Goal: Task Accomplishment & Management: Use online tool/utility

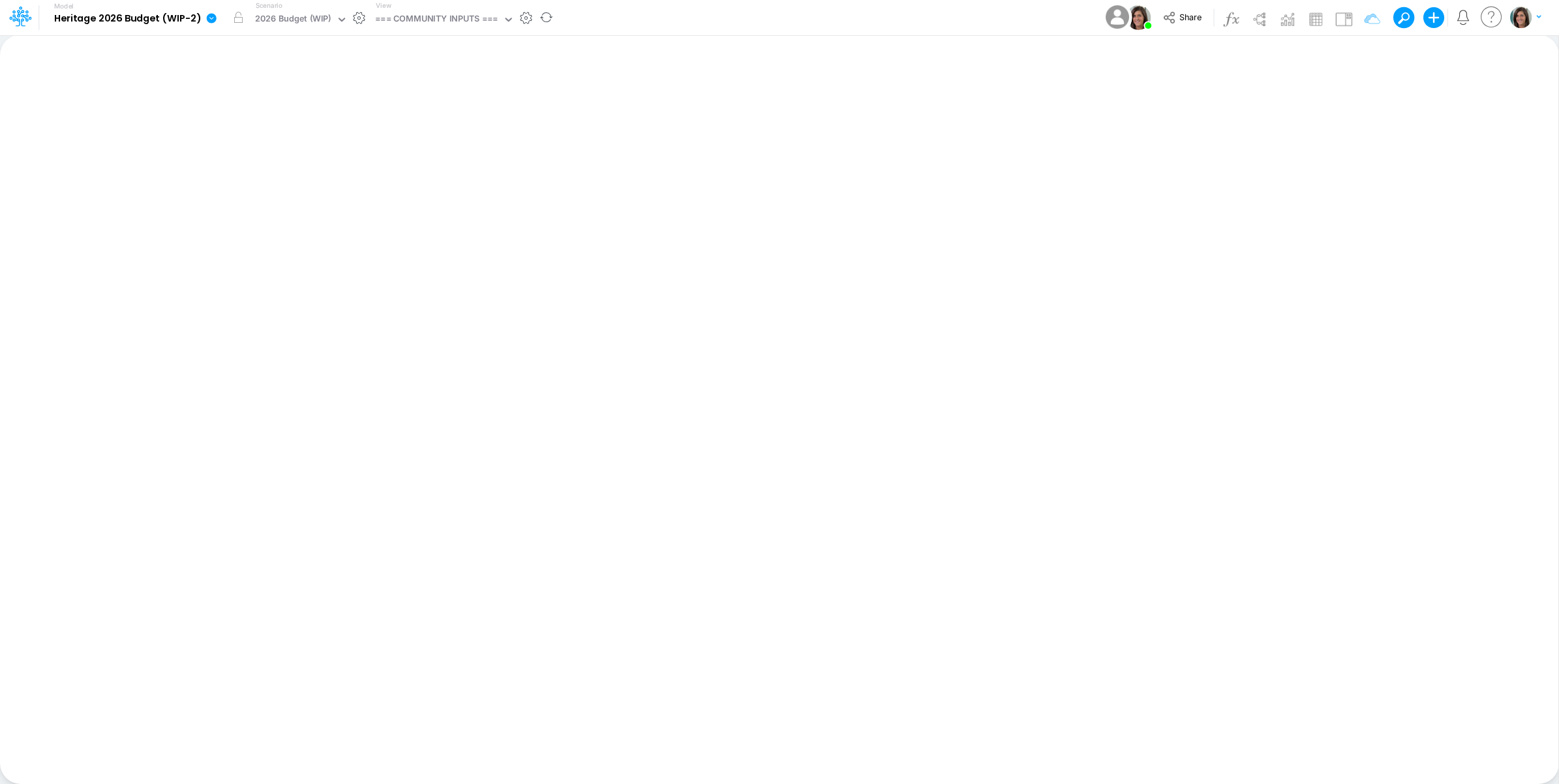
click at [204, 25] on link at bounding box center [213, 17] width 26 height 34
click at [240, 135] on button "View model info" at bounding box center [277, 135] width 139 height 20
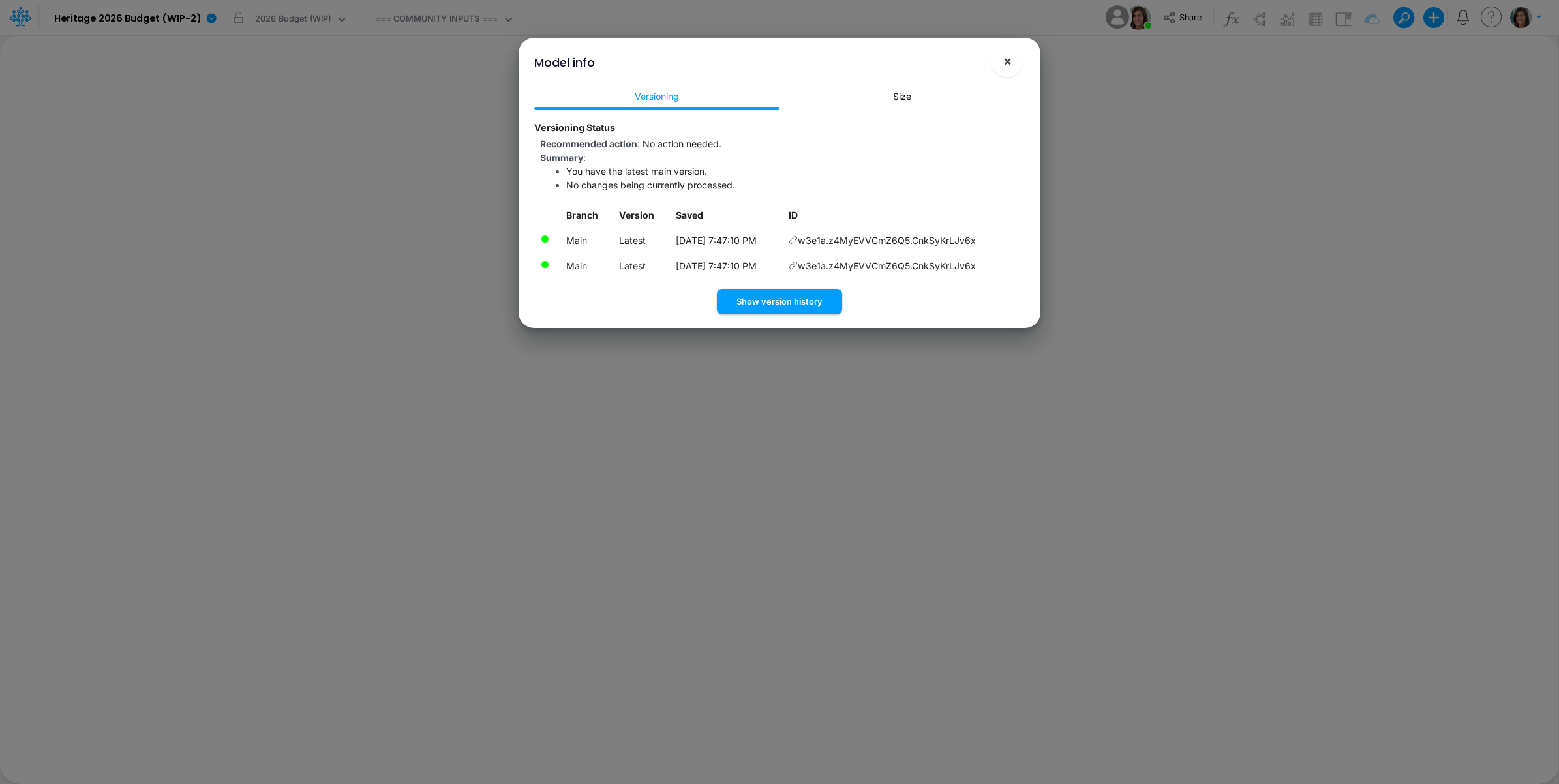
click at [1008, 55] on span "×" at bounding box center [1007, 61] width 9 height 15
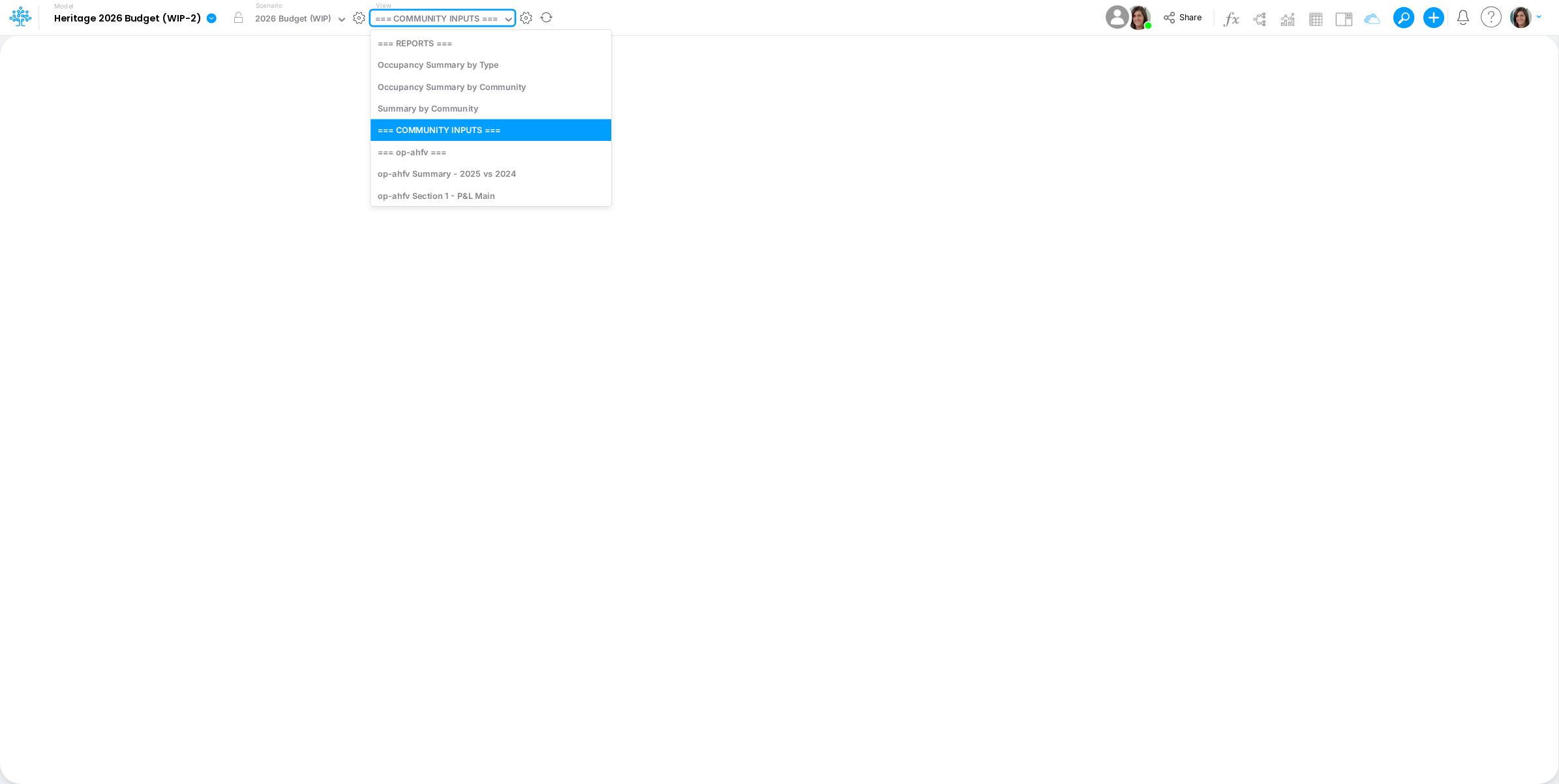
click at [470, 21] on div "=== COMMUNITY INPUTS ===" at bounding box center [436, 19] width 123 height 15
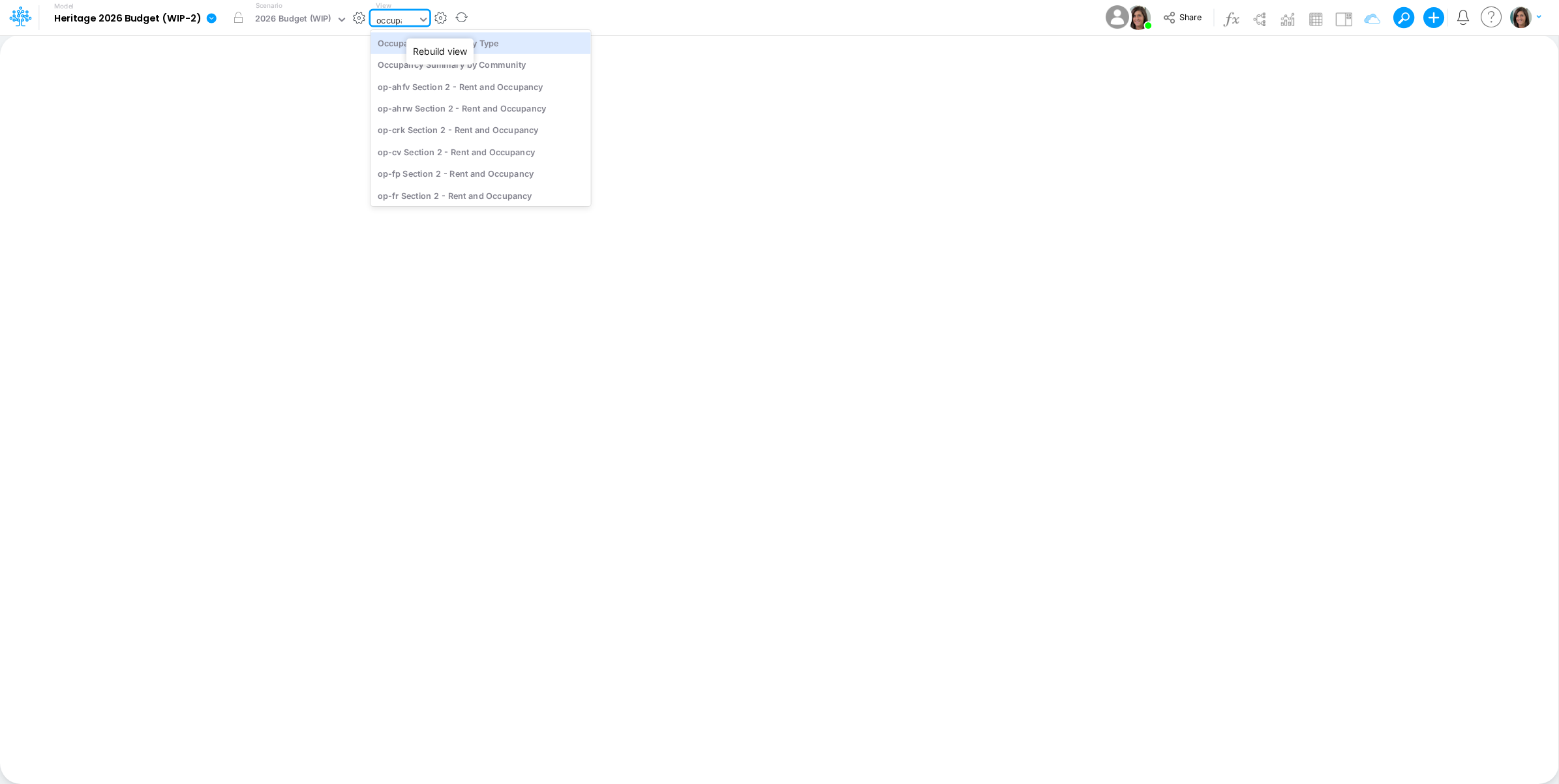
type input "occupan"
click at [536, 169] on div "Occupancy Summary by Community (actuals only)" at bounding box center [480, 171] width 220 height 21
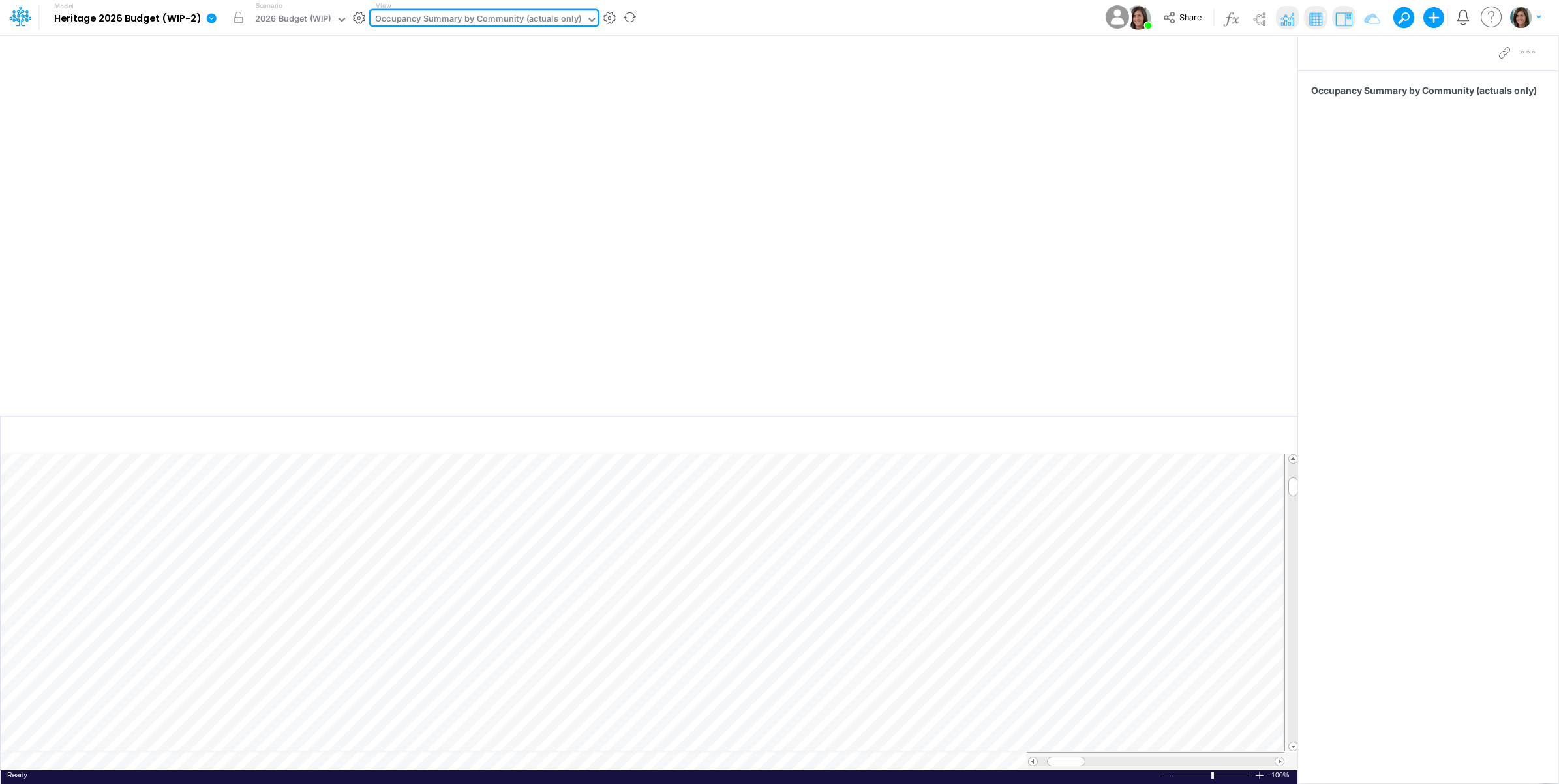
click at [555, 23] on div "Occupancy Summary by Community (actuals only)" at bounding box center [477, 19] width 206 height 15
click at [504, 74] on div "Occupancy" at bounding box center [491, 75] width 241 height 21
click at [559, 21] on div "Model Heritage 2026 Budget (WIP-2) Edit model settings Duplicate Import QuickBo…" at bounding box center [780, 17] width 1403 height 35
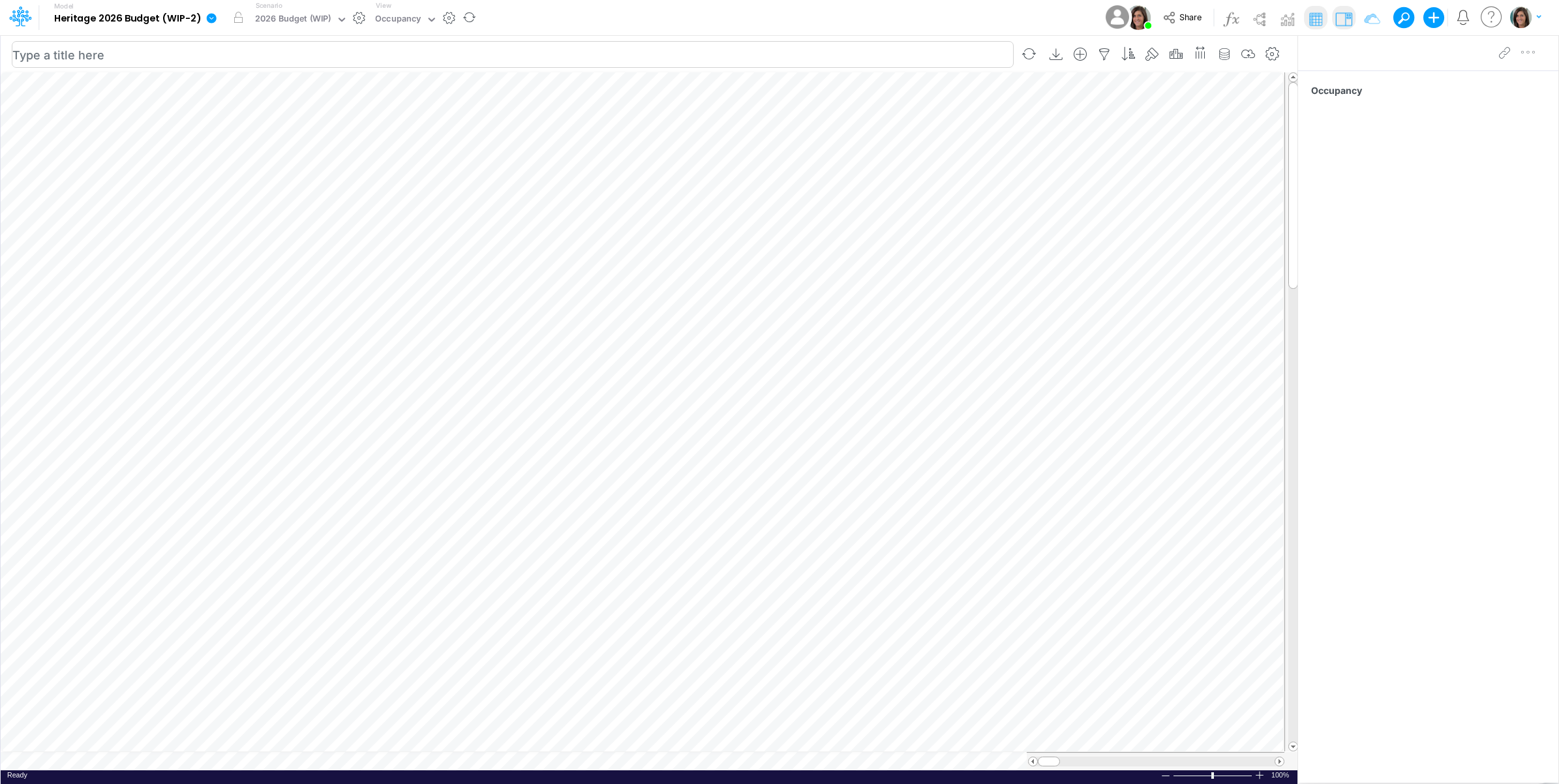
click at [409, 760] on table at bounding box center [650, 420] width 1298 height 698
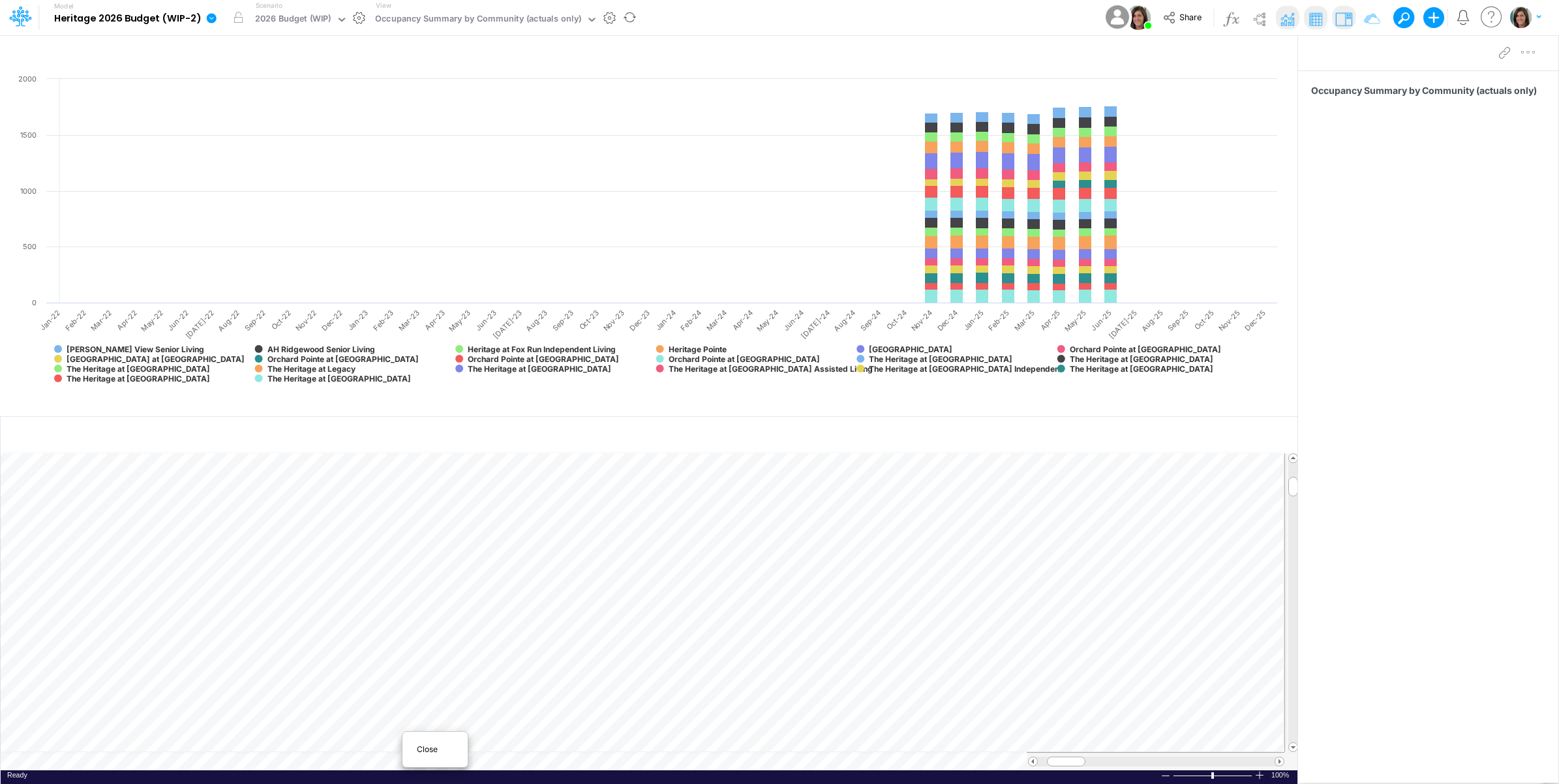
click at [424, 744] on span "Close" at bounding box center [434, 749] width 36 height 12
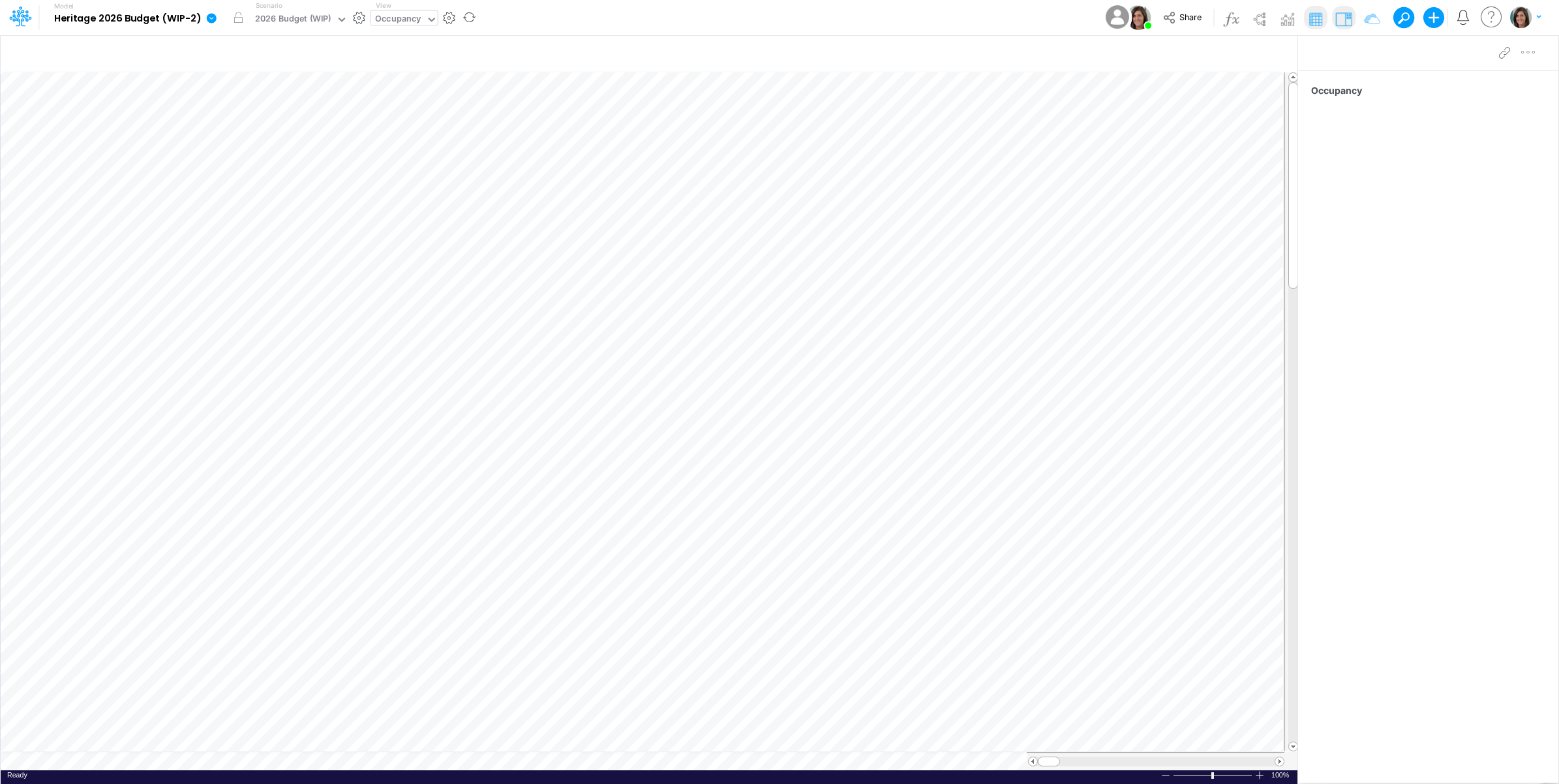
click at [401, 21] on div "Occupancy" at bounding box center [397, 19] width 46 height 15
type input "occ"
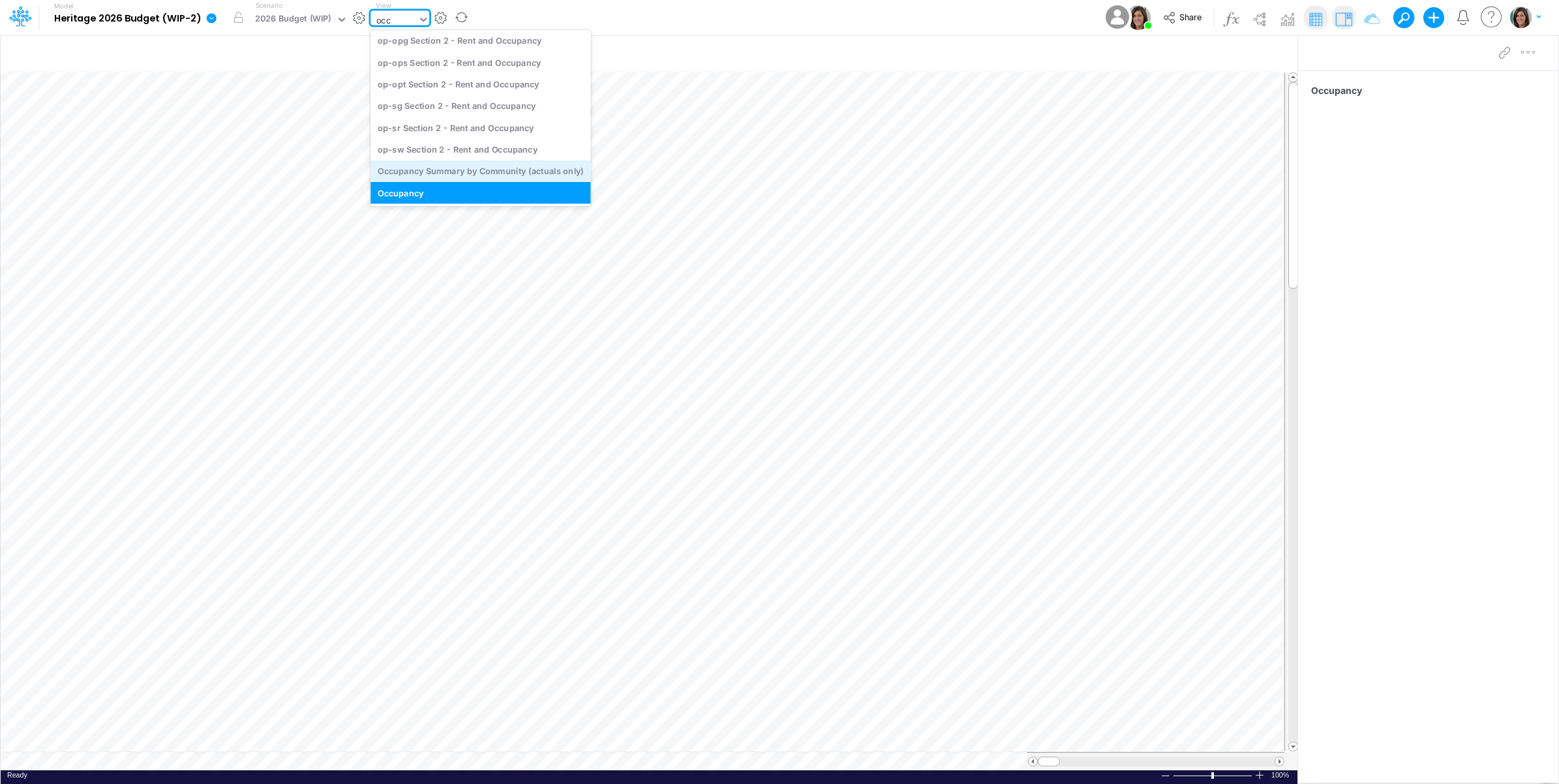
click at [476, 173] on div "Occupancy Summary by Community (actuals only)" at bounding box center [480, 171] width 220 height 21
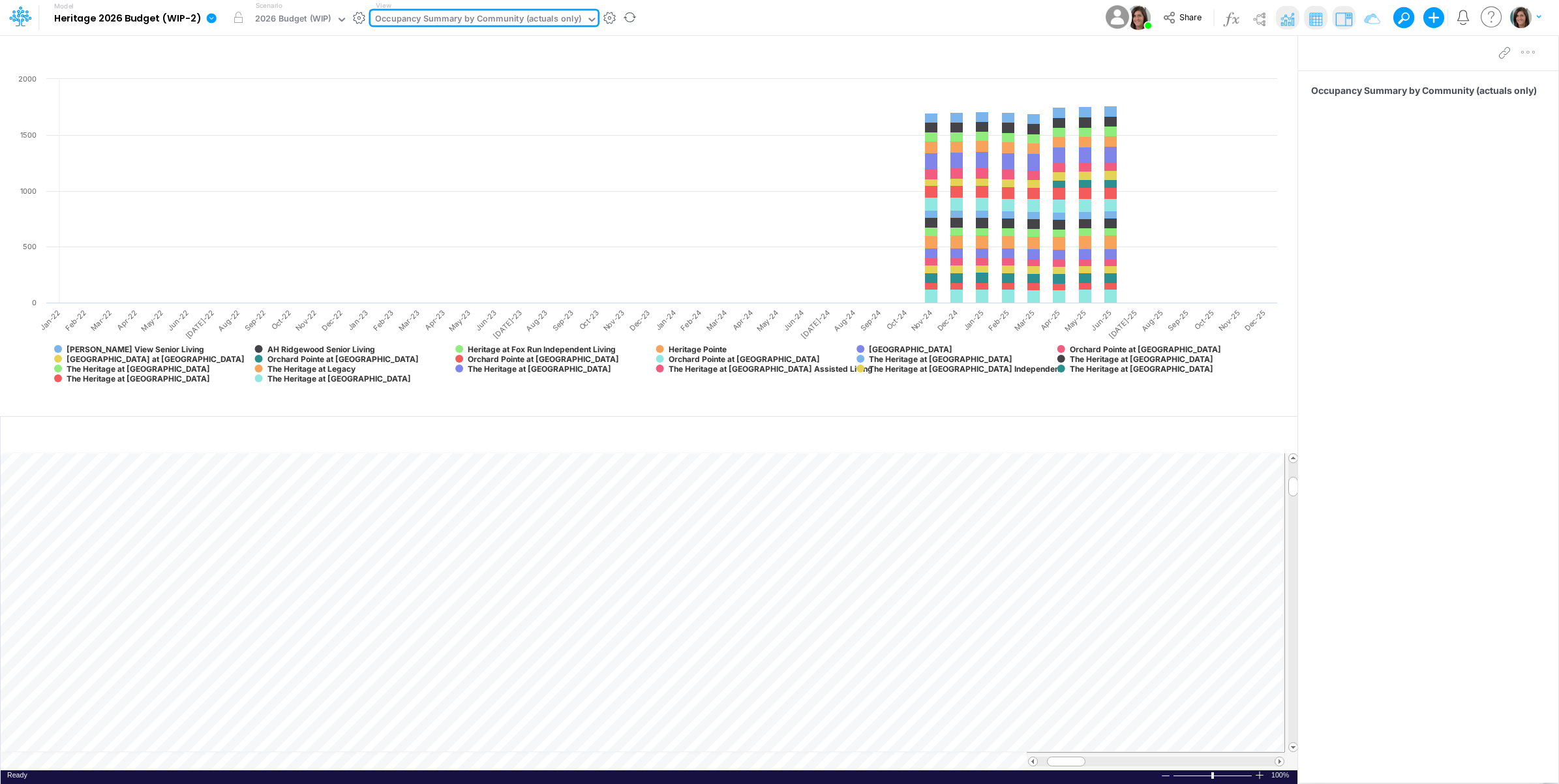
click at [807, 15] on div "Model Heritage 2026 Budget (WIP-2) Edit model settings Duplicate Import QuickBo…" at bounding box center [780, 17] width 1403 height 35
click at [210, 17] on icon at bounding box center [212, 17] width 10 height 10
click at [243, 95] on button "Import" at bounding box center [277, 93] width 139 height 21
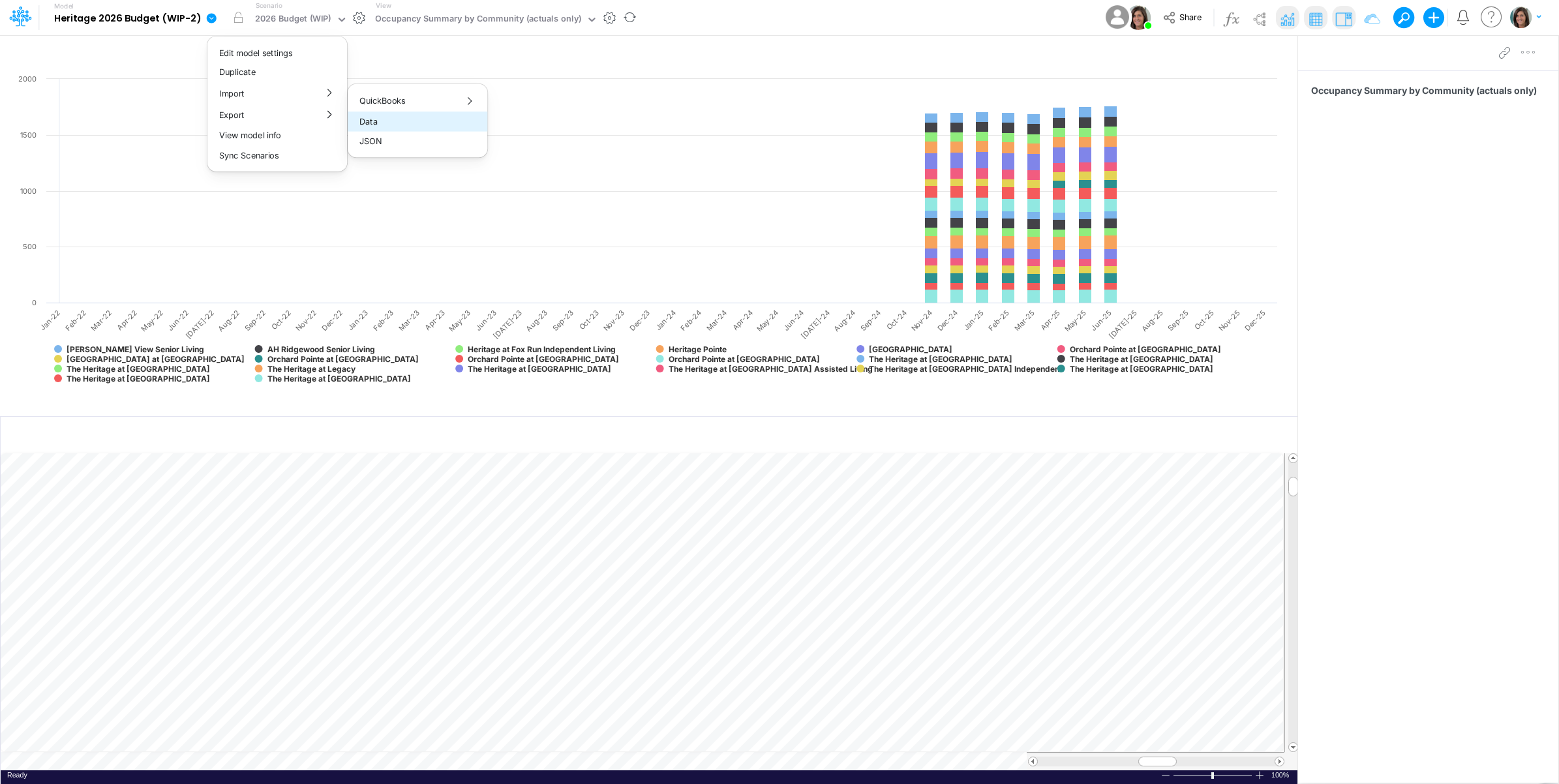
click at [405, 123] on button "Data" at bounding box center [417, 121] width 139 height 20
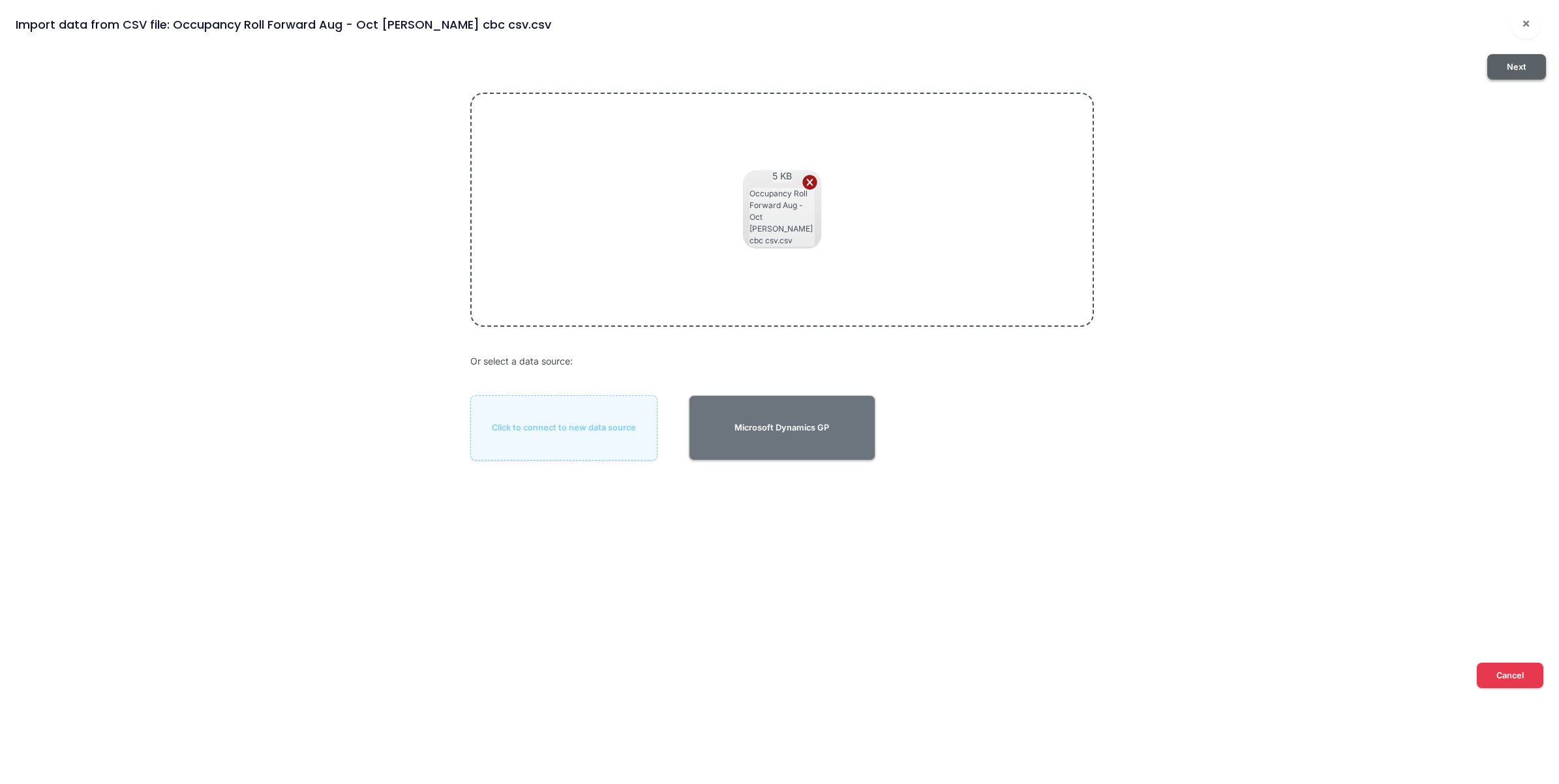
click at [1512, 69] on button "Next" at bounding box center [1516, 67] width 59 height 25
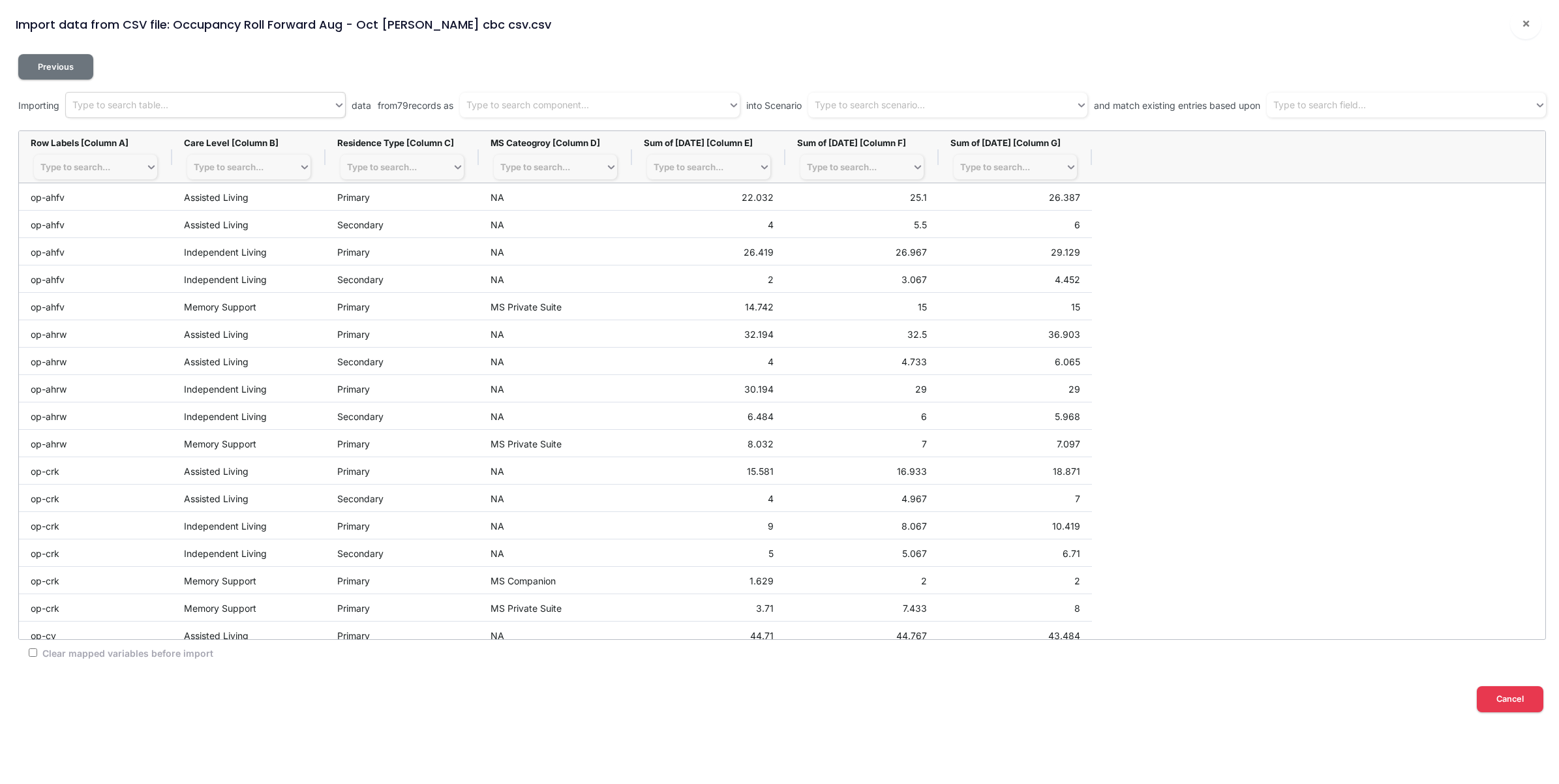
click at [151, 112] on div "Type to search table..." at bounding box center [199, 106] width 267 height 21
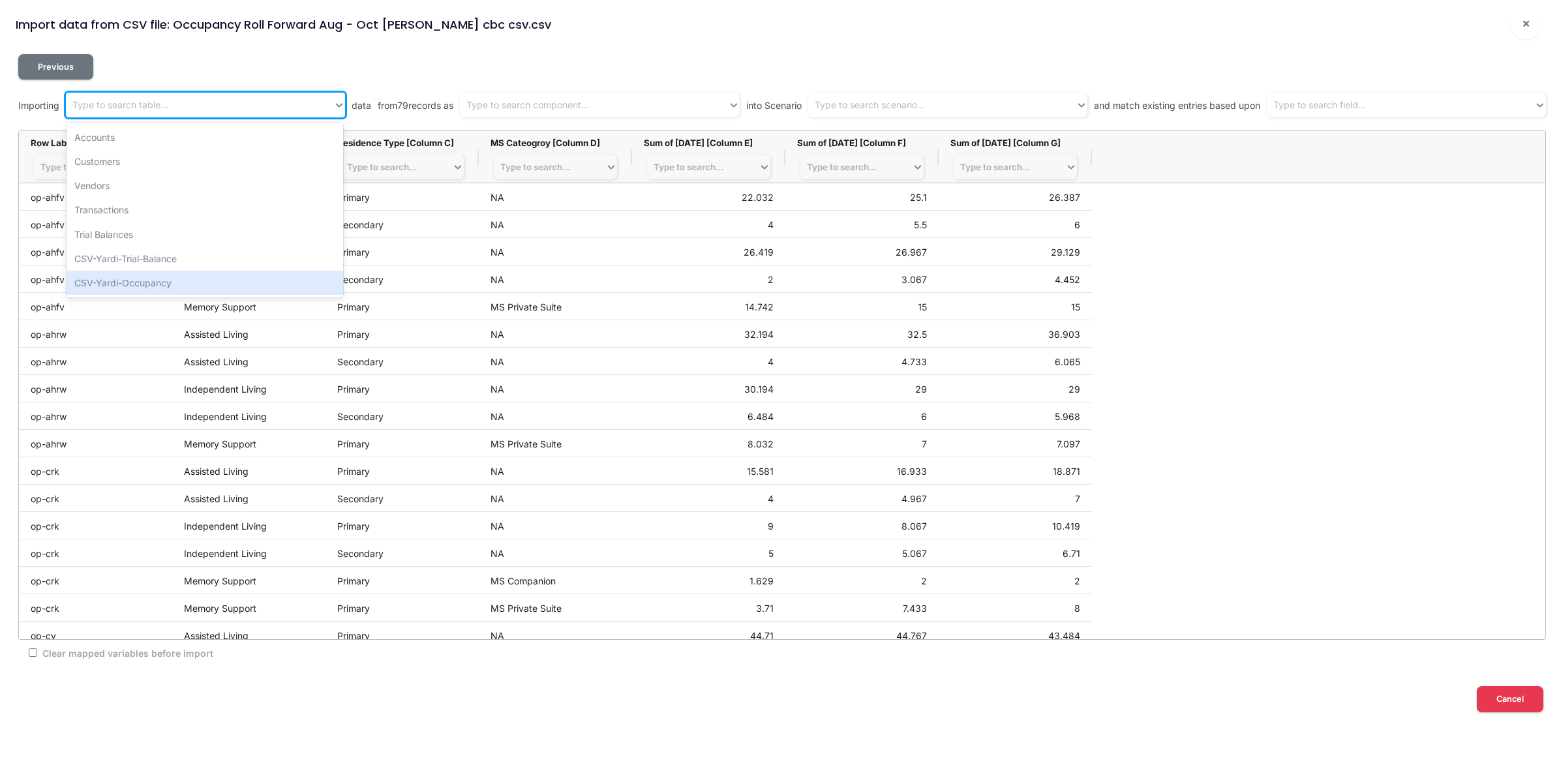
click at [149, 281] on div "CSV-Yardi-Occupancy" at bounding box center [205, 283] width 277 height 24
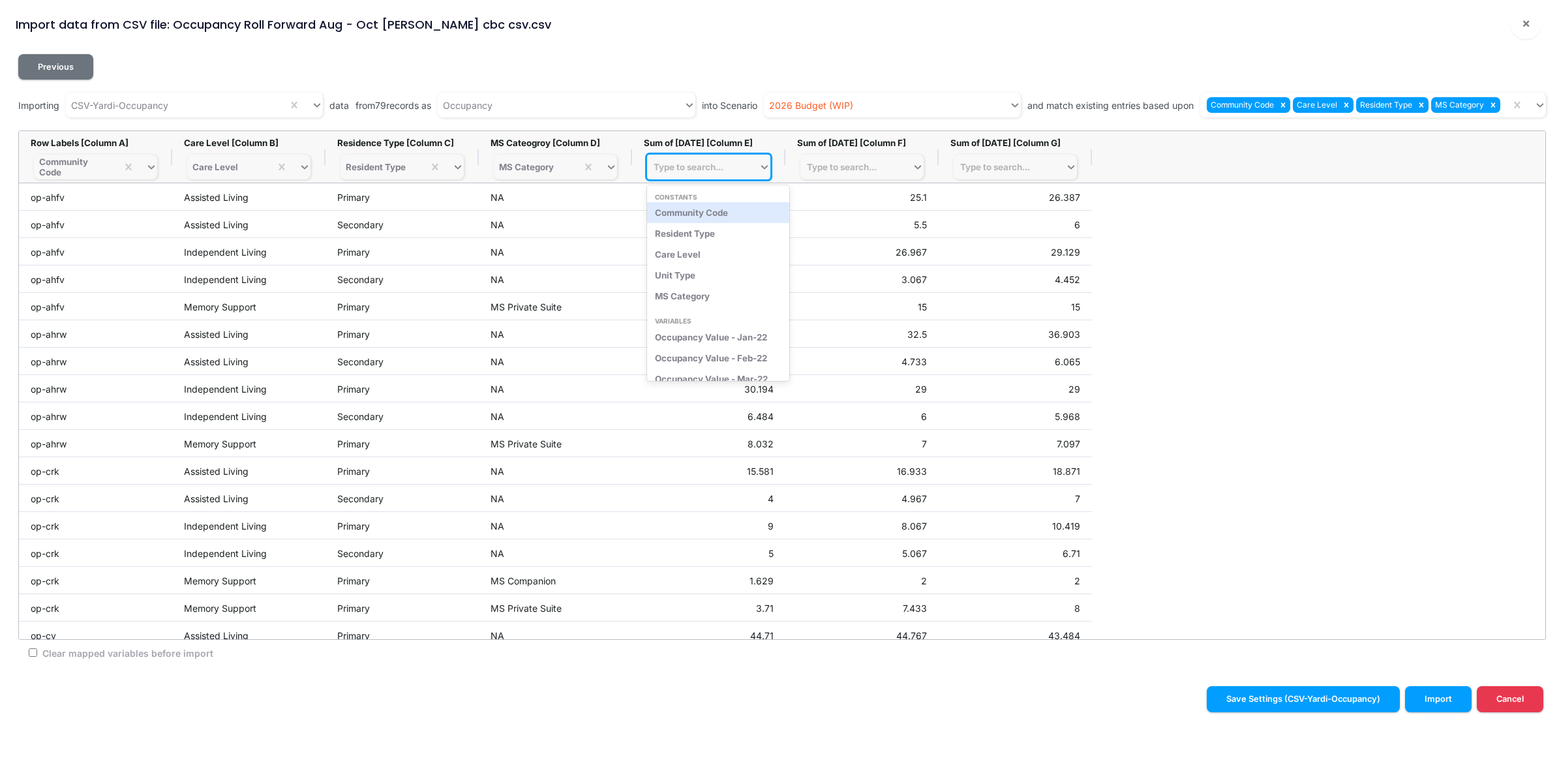
click at [699, 168] on div "Type to search..." at bounding box center [688, 166] width 70 height 11
type input "aug-24"
click at [732, 216] on div "Occupancy Value - Aug-24" at bounding box center [712, 213] width 130 height 21
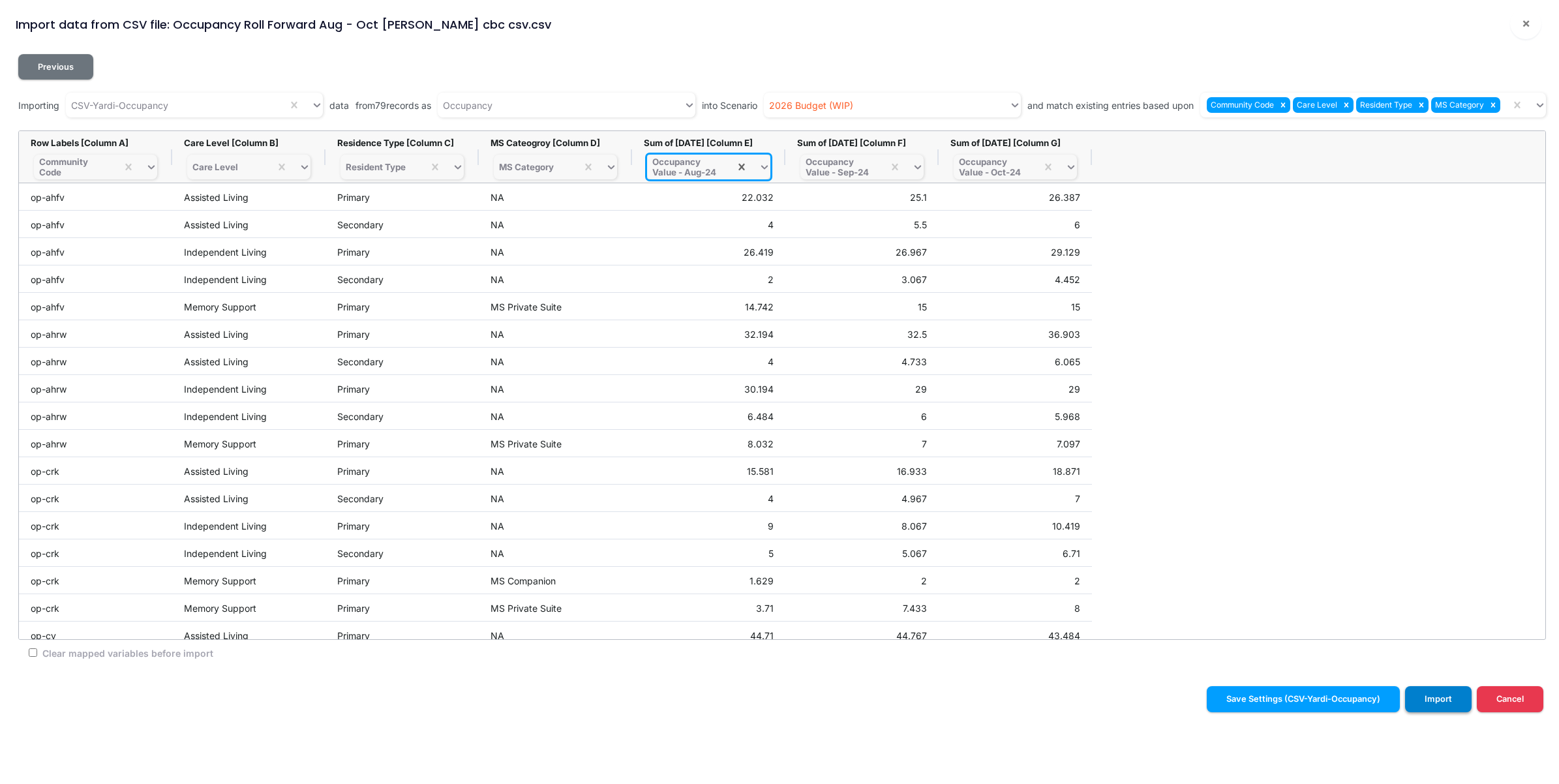
click at [1440, 700] on button "Import" at bounding box center [1438, 699] width 67 height 25
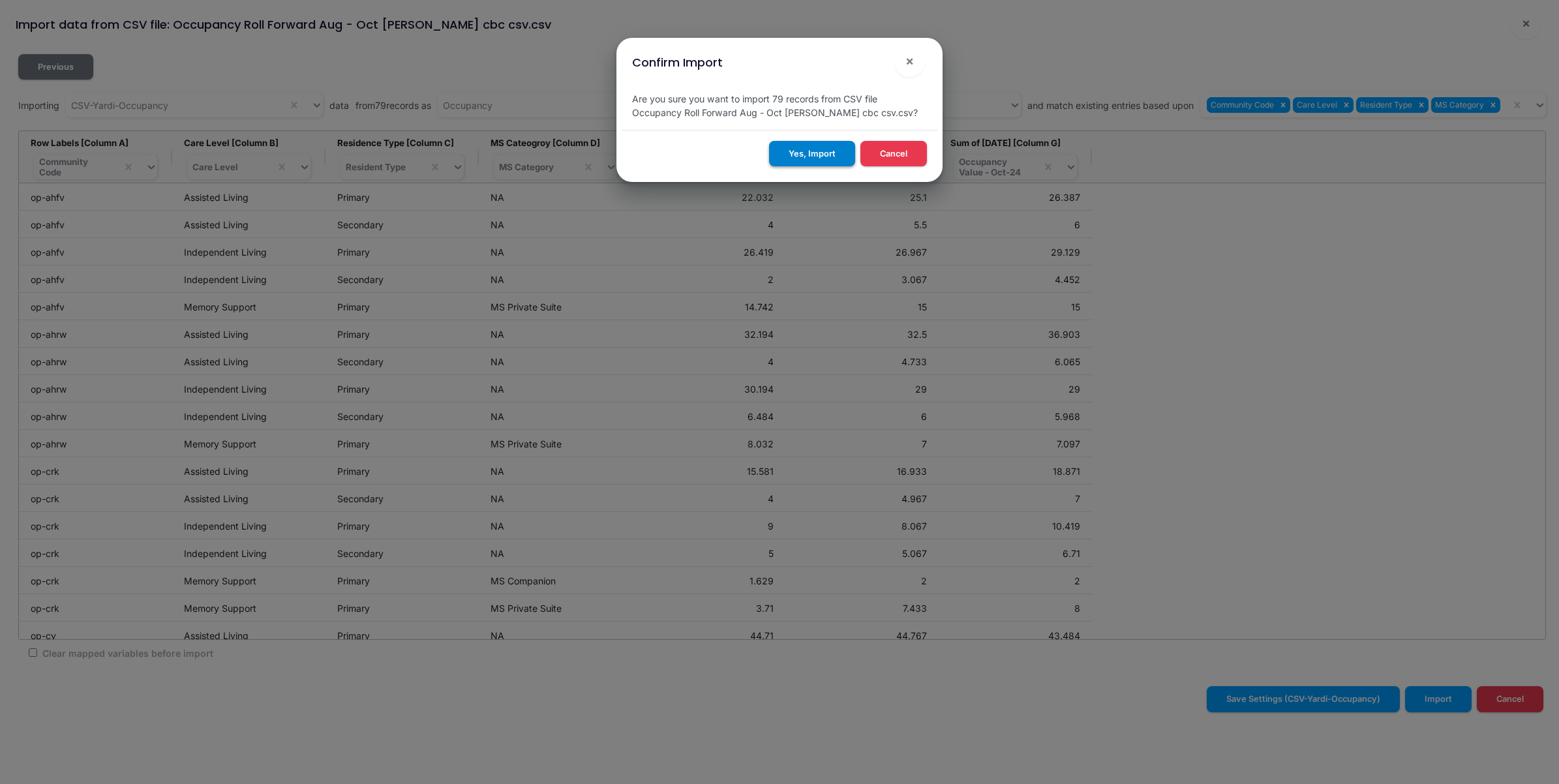
click at [807, 147] on button "Yes, Import" at bounding box center [811, 153] width 86 height 25
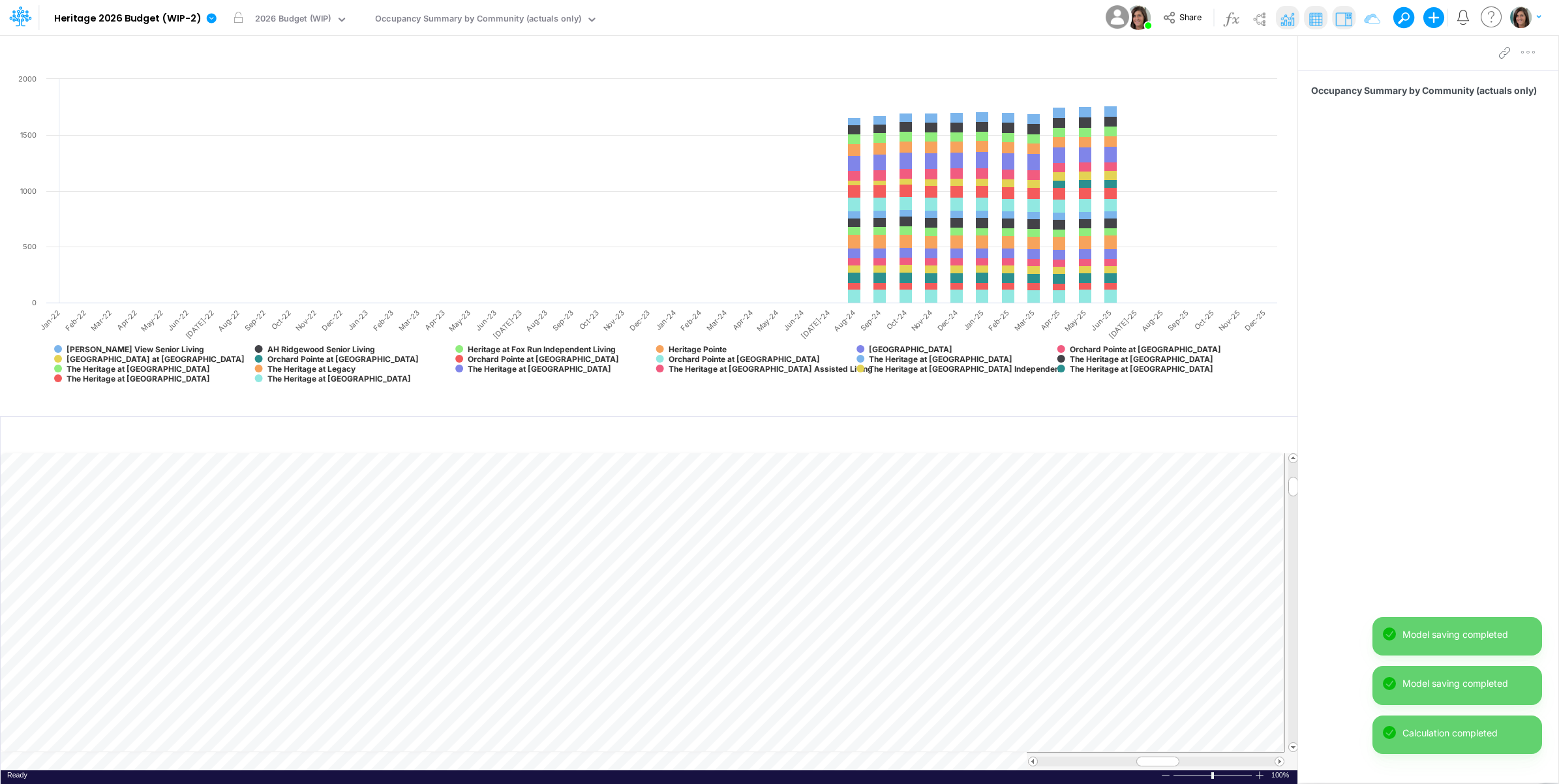
click at [1410, 505] on div "Occupancy Summary by Community (actuals only)" at bounding box center [1427, 408] width 260 height 676
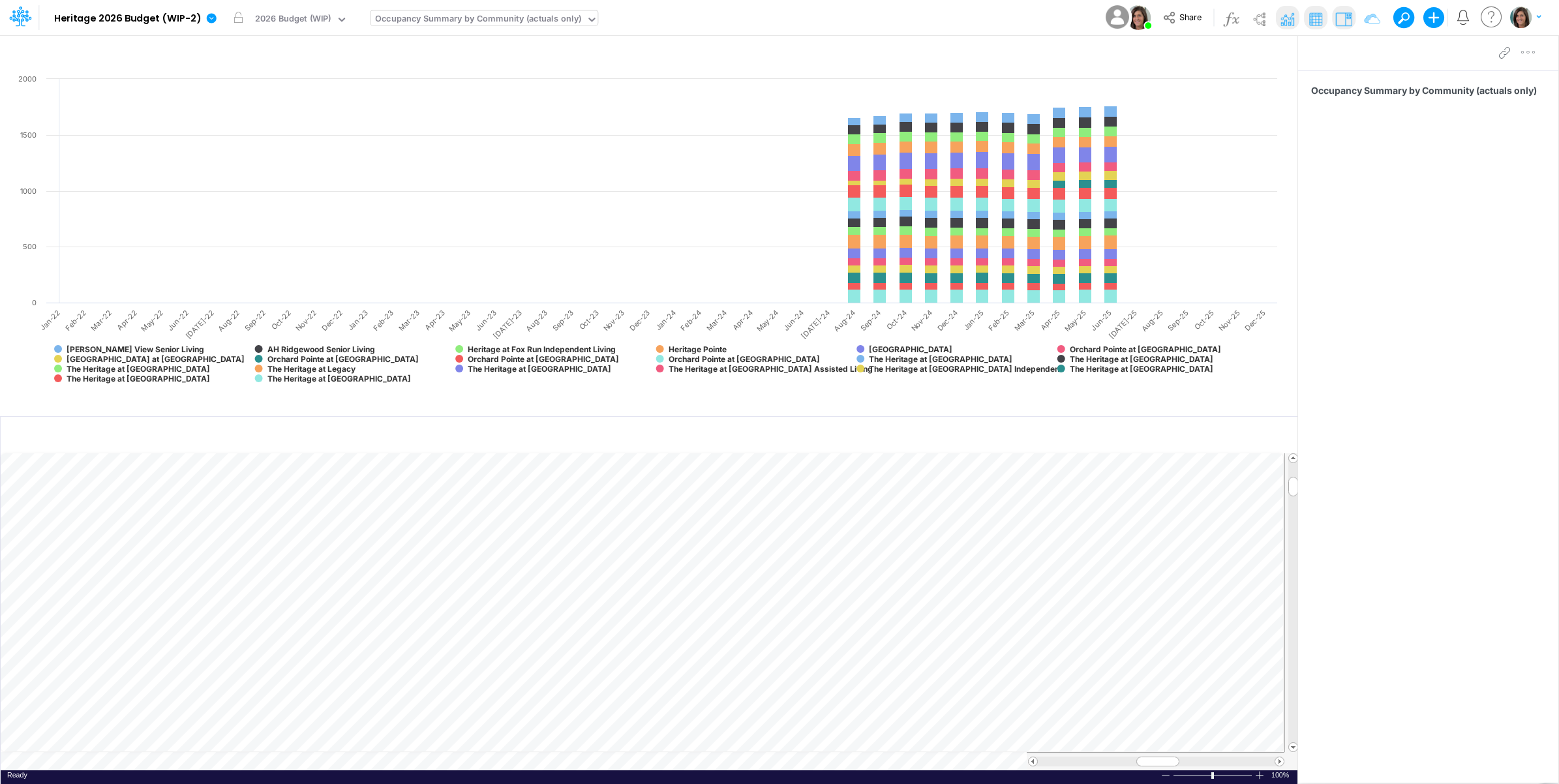
click at [444, 17] on div "Occupancy Summary by Community (actuals only)" at bounding box center [477, 19] width 206 height 15
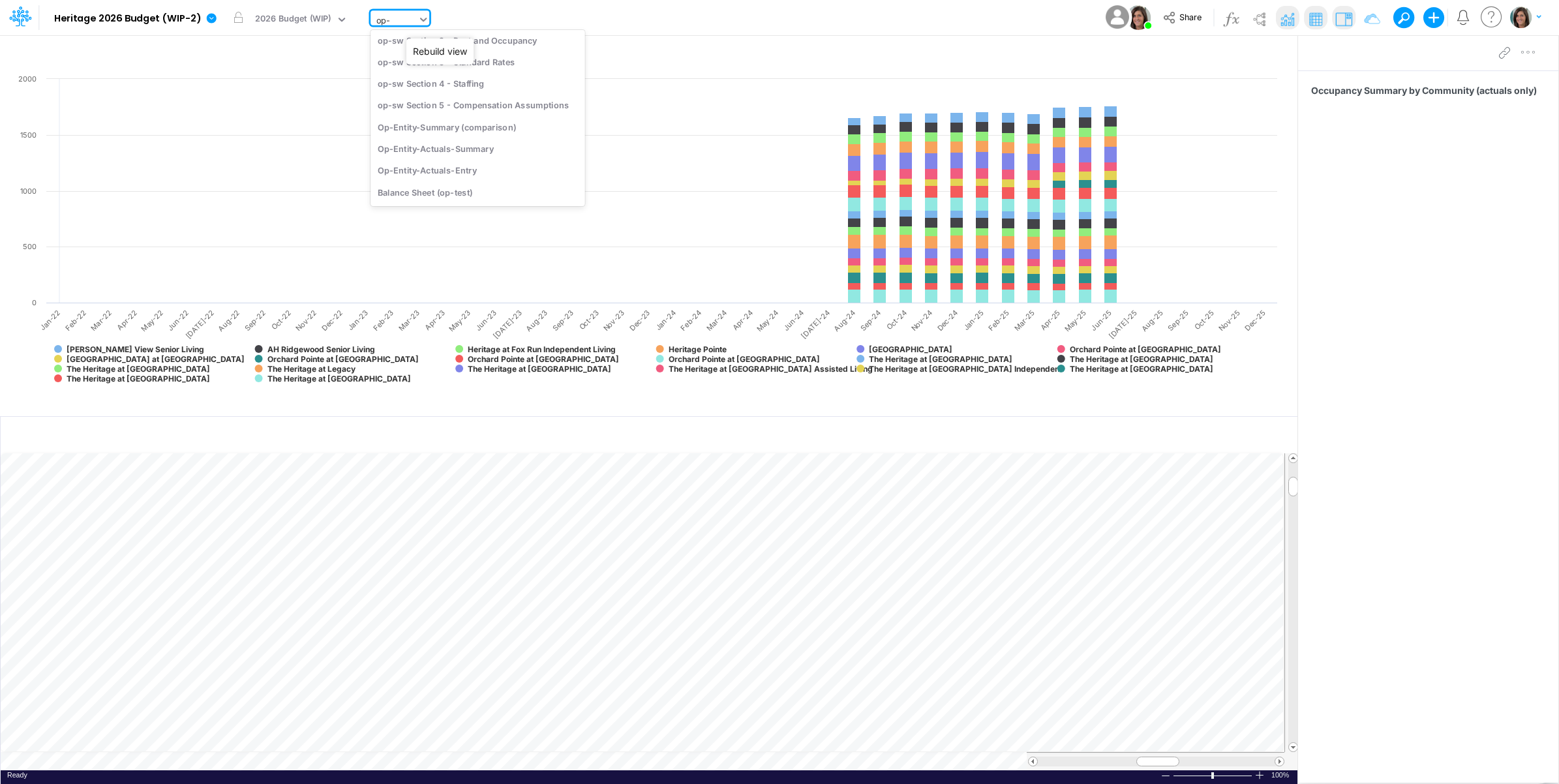
scroll to position [148, 0]
type input "op-cv"
click at [480, 90] on div "op-cv Section 1 - P&L Main" at bounding box center [472, 86] width 202 height 21
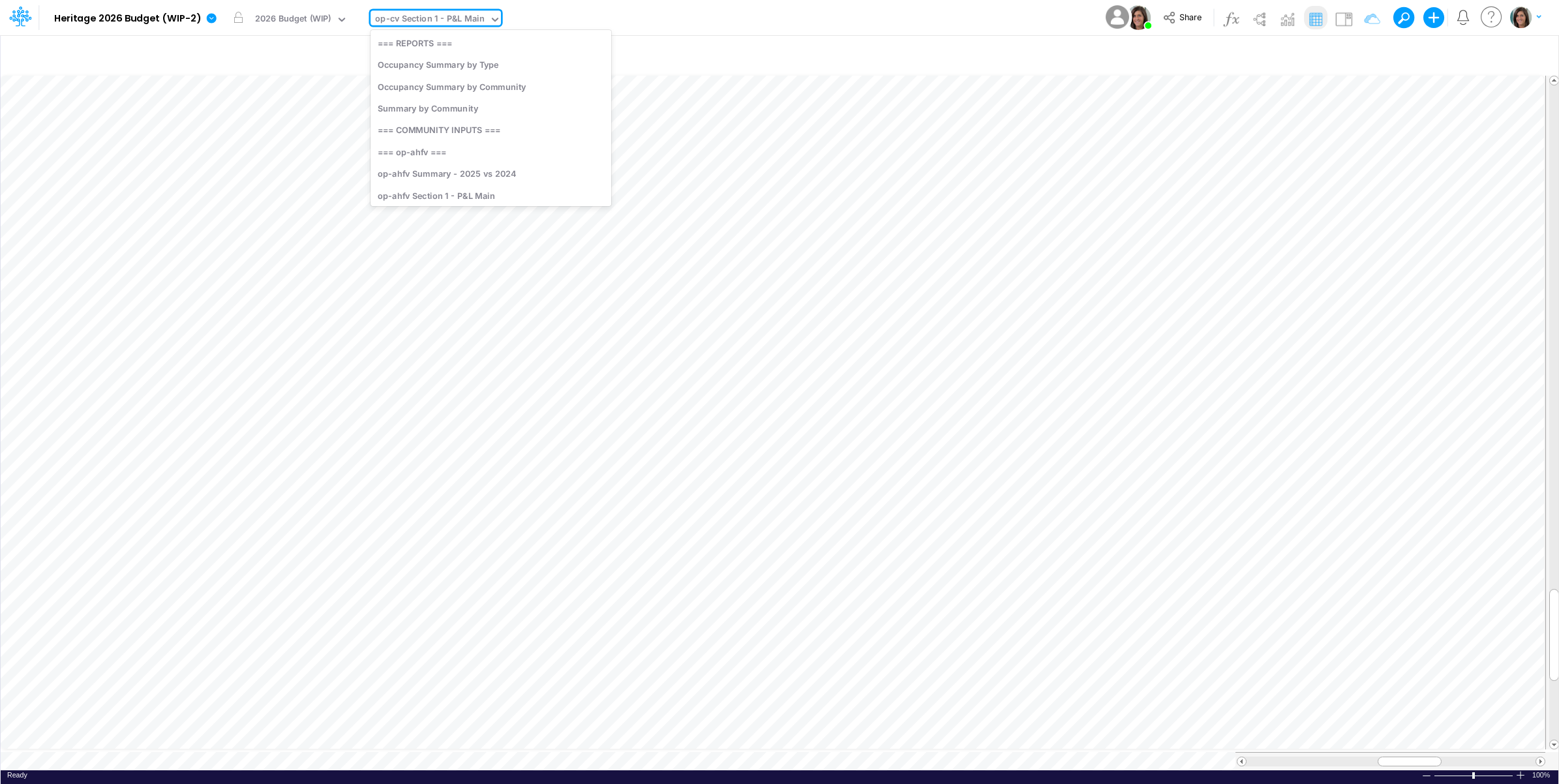
click at [461, 16] on div "op-cv Section 1 - P&L Main" at bounding box center [429, 19] width 108 height 15
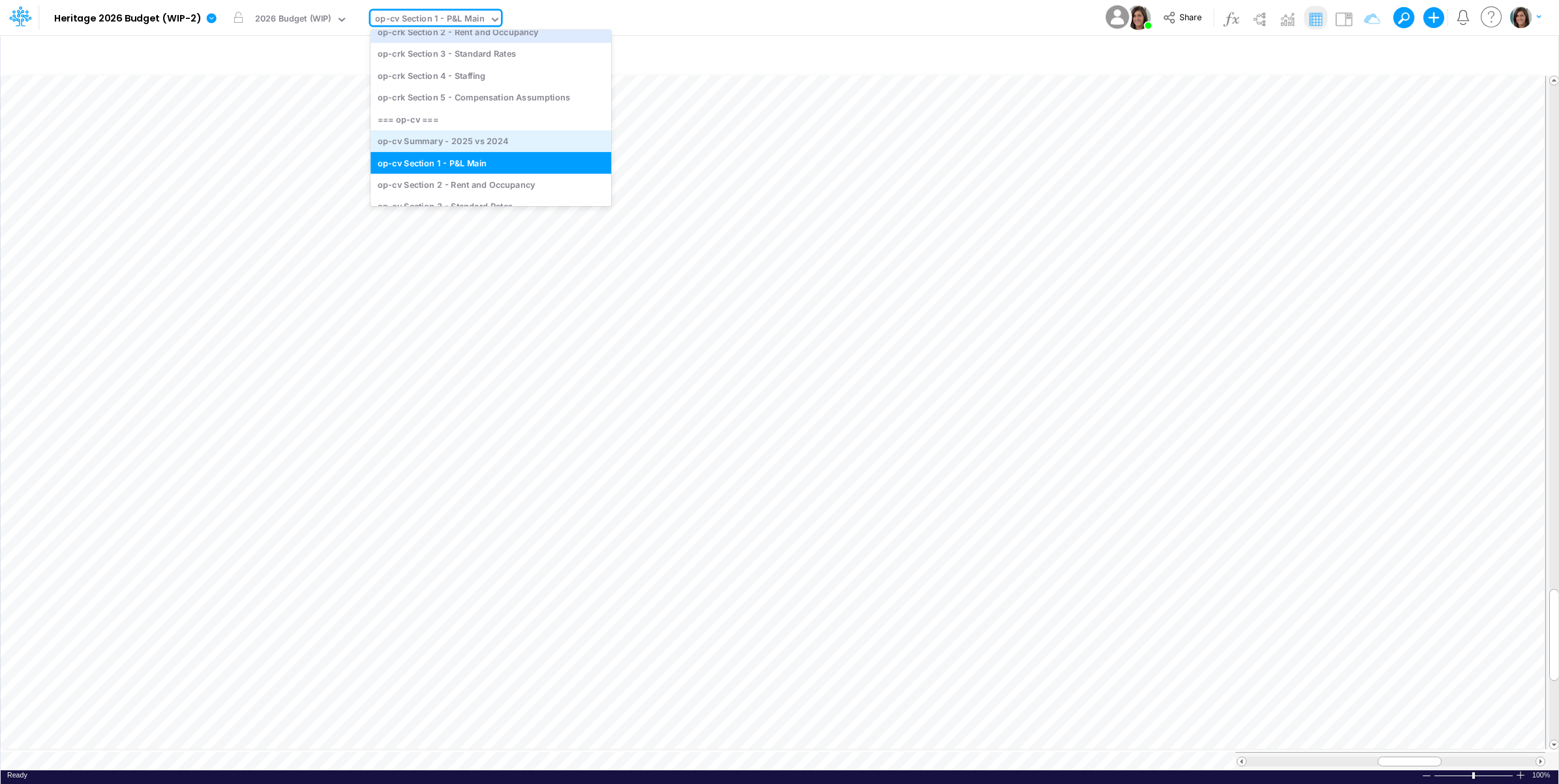
scroll to position [624, 0]
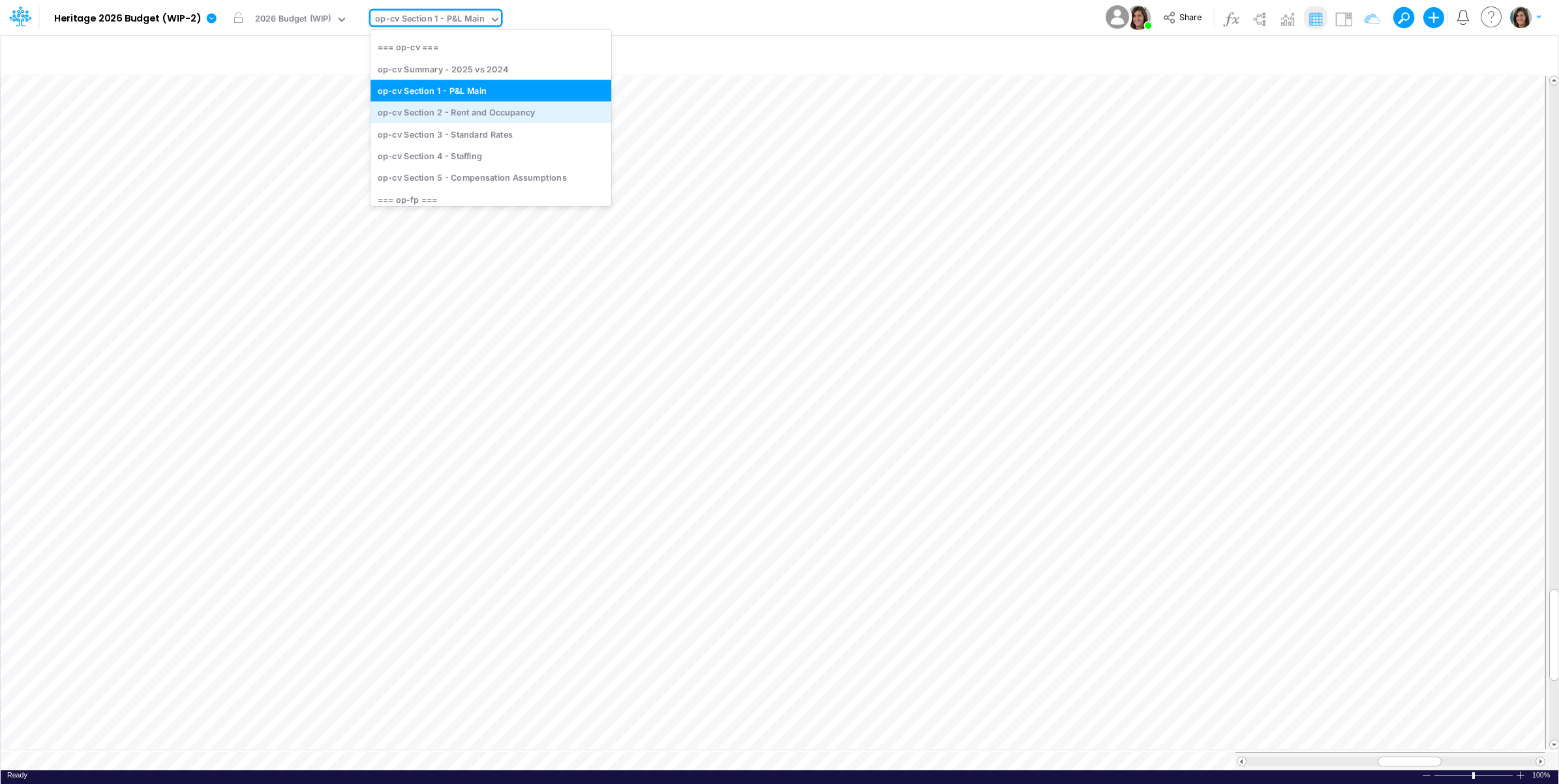
click at [467, 111] on div "op-cv Section 2 - Rent and Occupancy" at bounding box center [491, 112] width 241 height 21
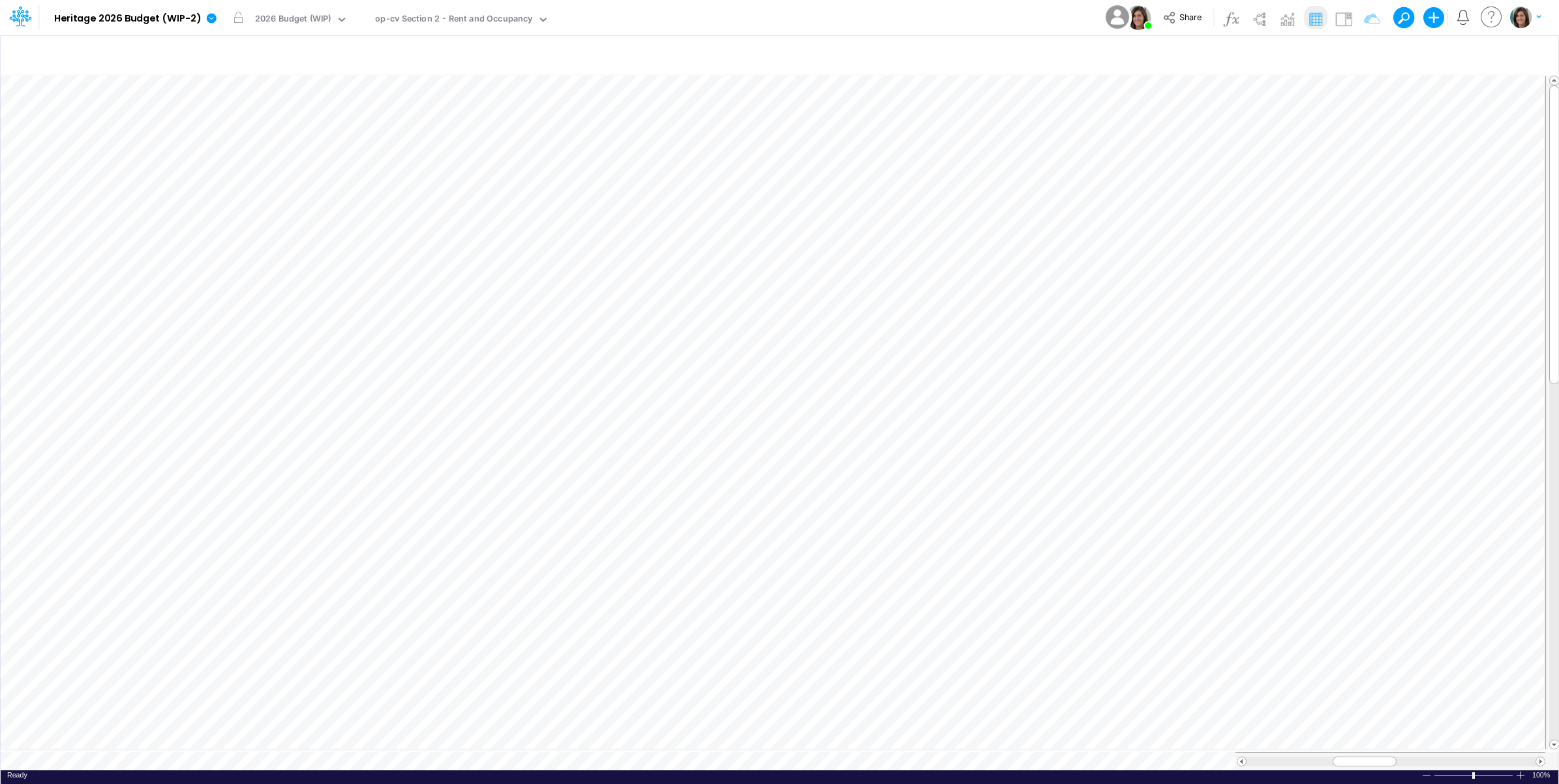
click at [664, 18] on div "Model Heritage 2026 Budget (WIP-2) Edit model settings Duplicate Import QuickBo…" at bounding box center [780, 17] width 1403 height 35
click at [495, 23] on div "op-cv Section 2 - Rent and Occupancy" at bounding box center [453, 19] width 157 height 15
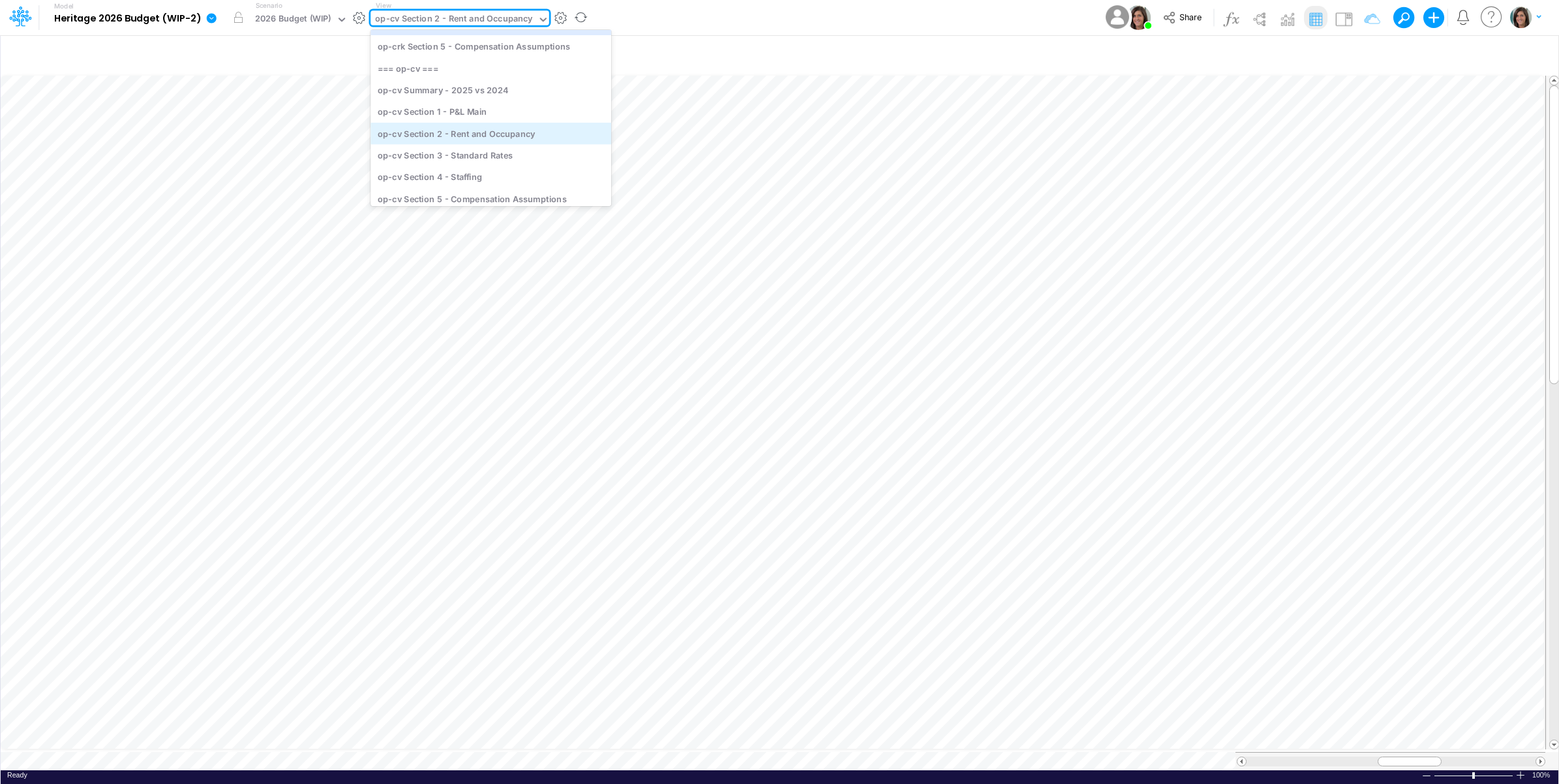
scroll to position [648, 0]
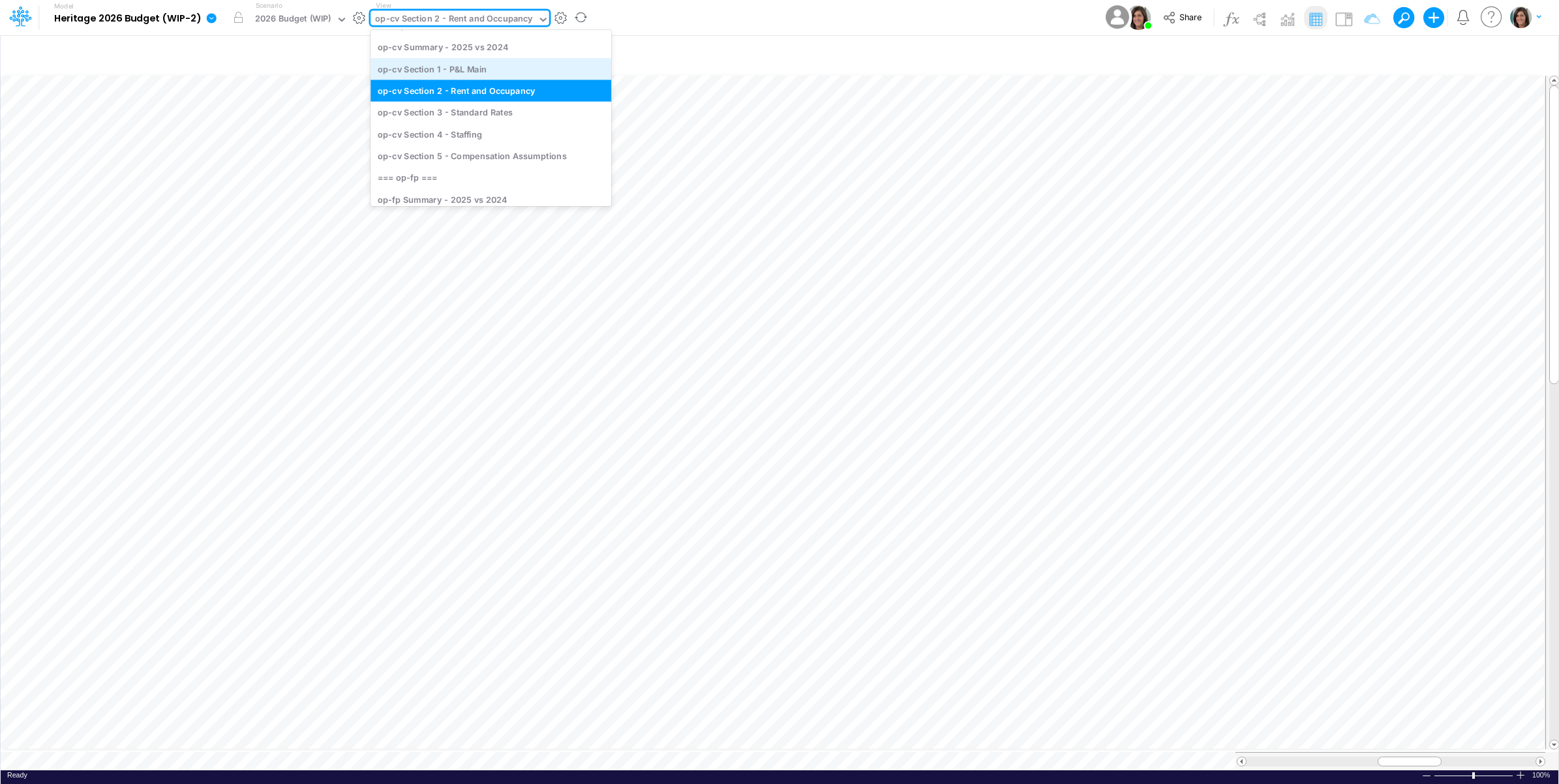
click at [486, 72] on div "op-cv Section 1 - P&L Main" at bounding box center [491, 69] width 241 height 21
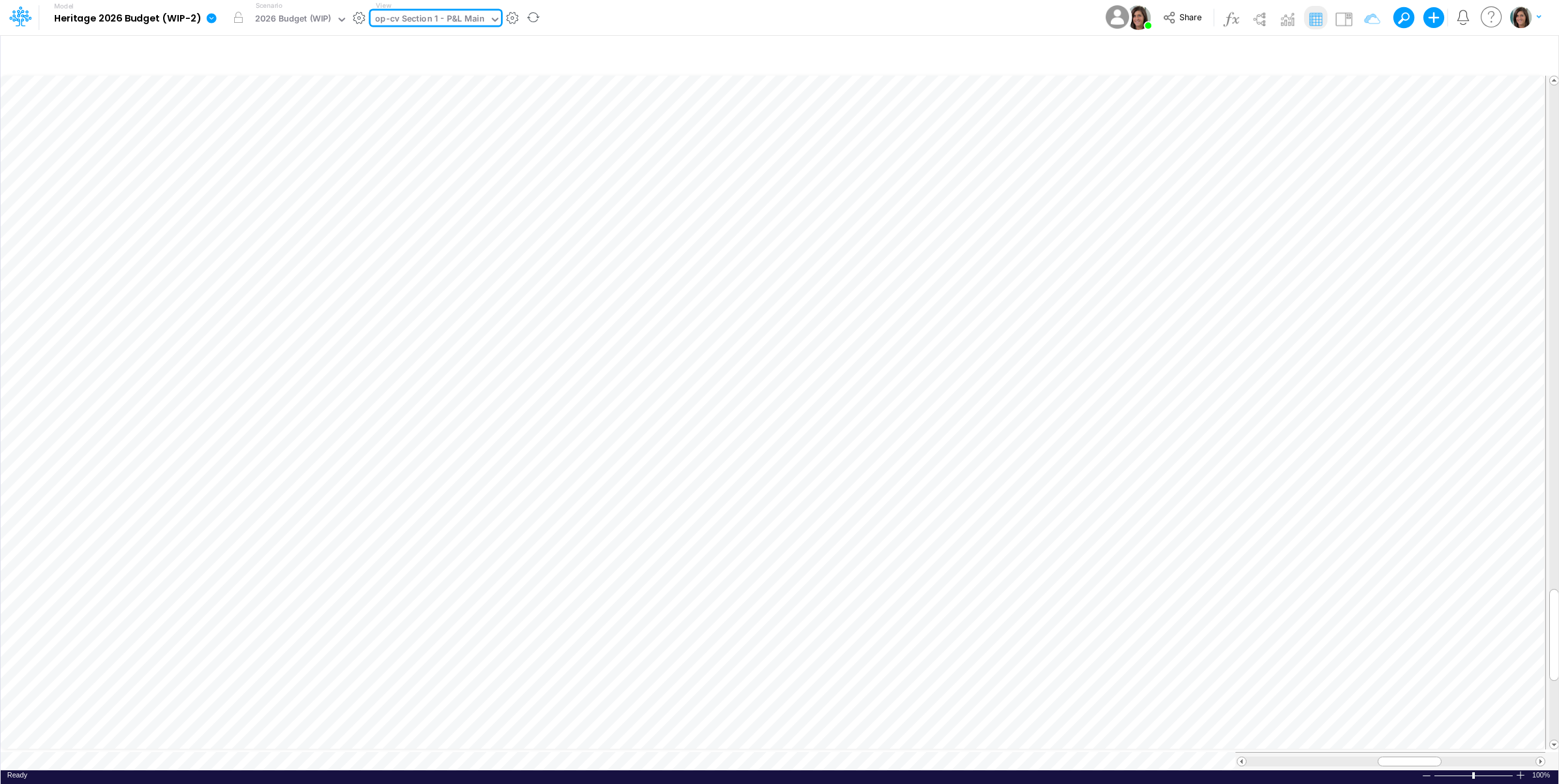
click at [438, 7] on div "View option op-cv Section 1 - P&L Main, selected. 0 results available. Select i…" at bounding box center [436, 17] width 131 height 34
click at [435, 17] on div "op-cv Section 1 - P&L Main" at bounding box center [429, 19] width 108 height 15
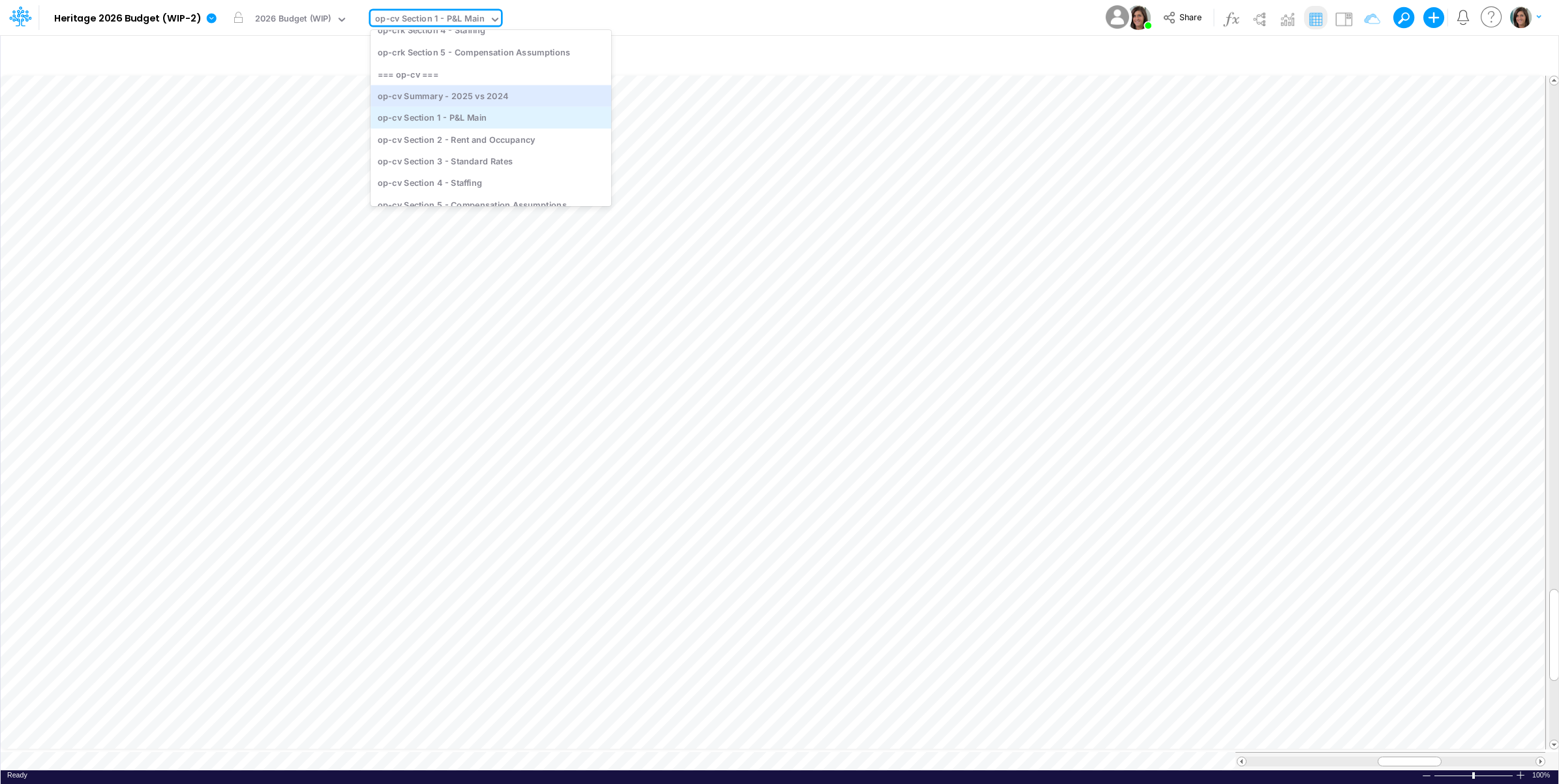
scroll to position [624, 0]
click at [442, 115] on div "op-cv Section 2 - Rent and Occupancy" at bounding box center [491, 112] width 241 height 21
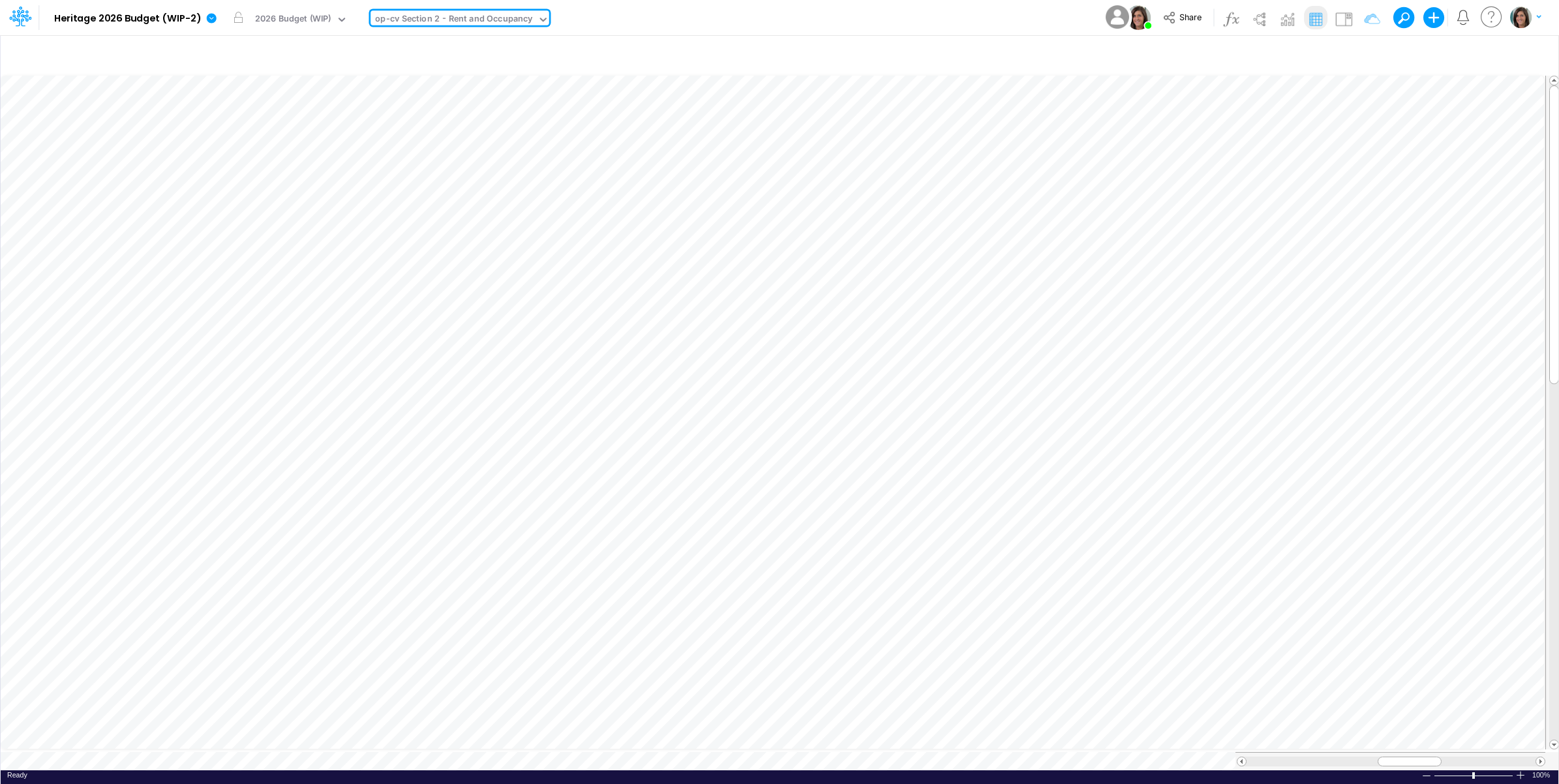
click at [444, 16] on div "op-cv Section 2 - Rent and Occupancy" at bounding box center [453, 19] width 157 height 15
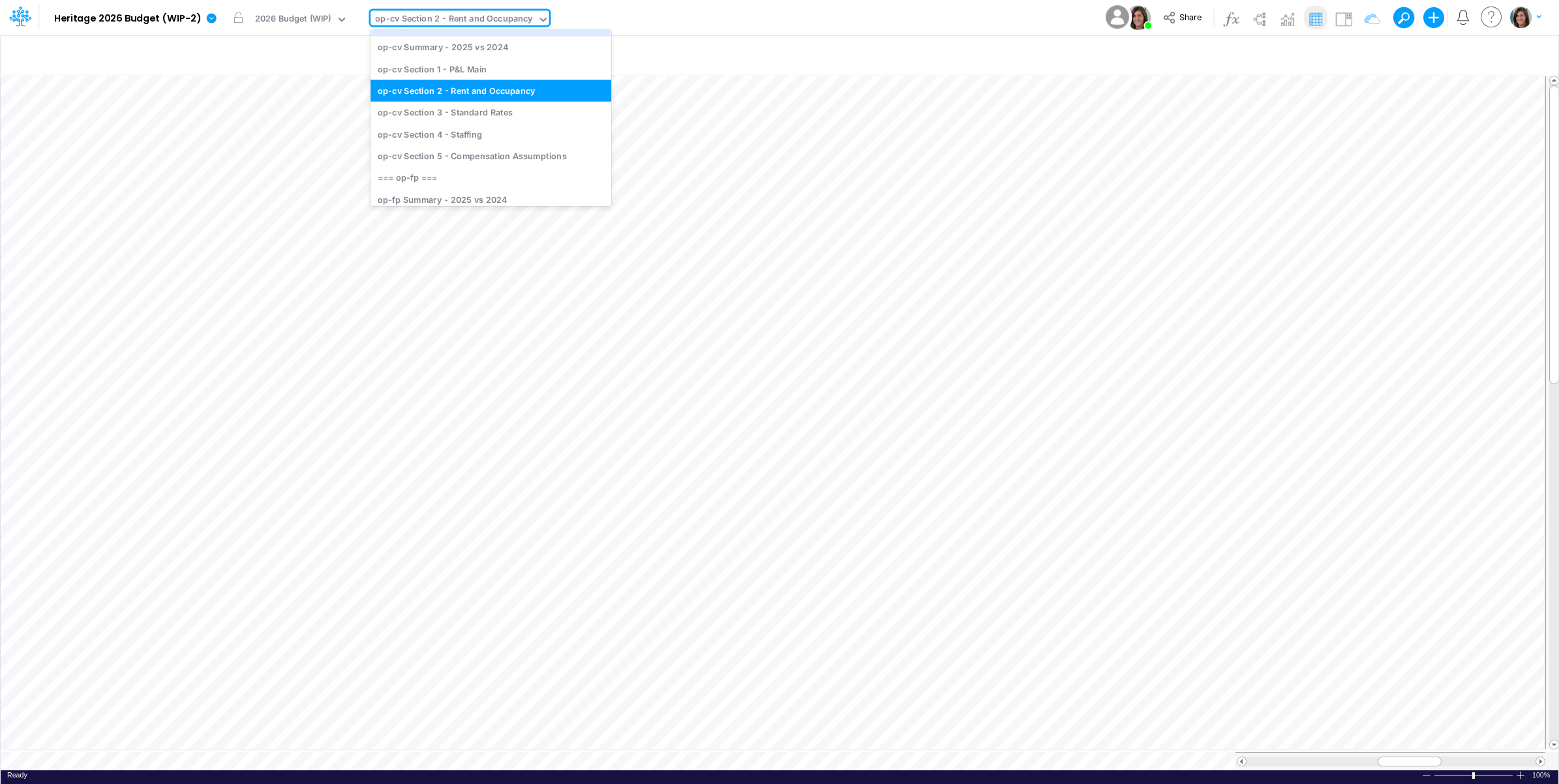
drag, startPoint x: 657, startPoint y: 10, endPoint x: 648, endPoint y: 29, distance: 21.0
click at [658, 10] on div "Model Heritage 2026 Budget (WIP-2) Edit model settings Duplicate Import QuickBo…" at bounding box center [780, 17] width 1403 height 35
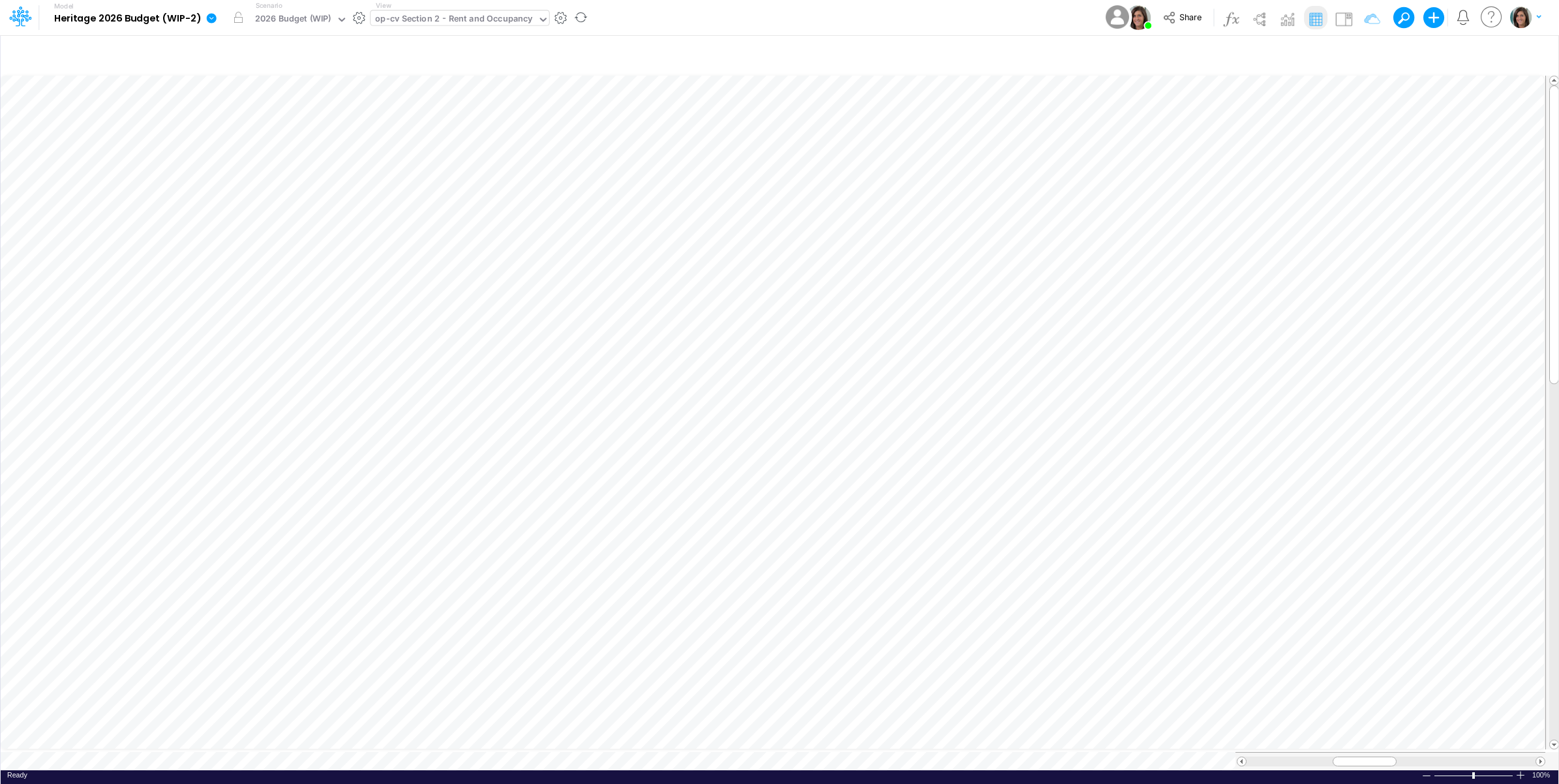
click at [487, 21] on div "op-cv Section 2 - Rent and Occupancy" at bounding box center [453, 19] width 157 height 15
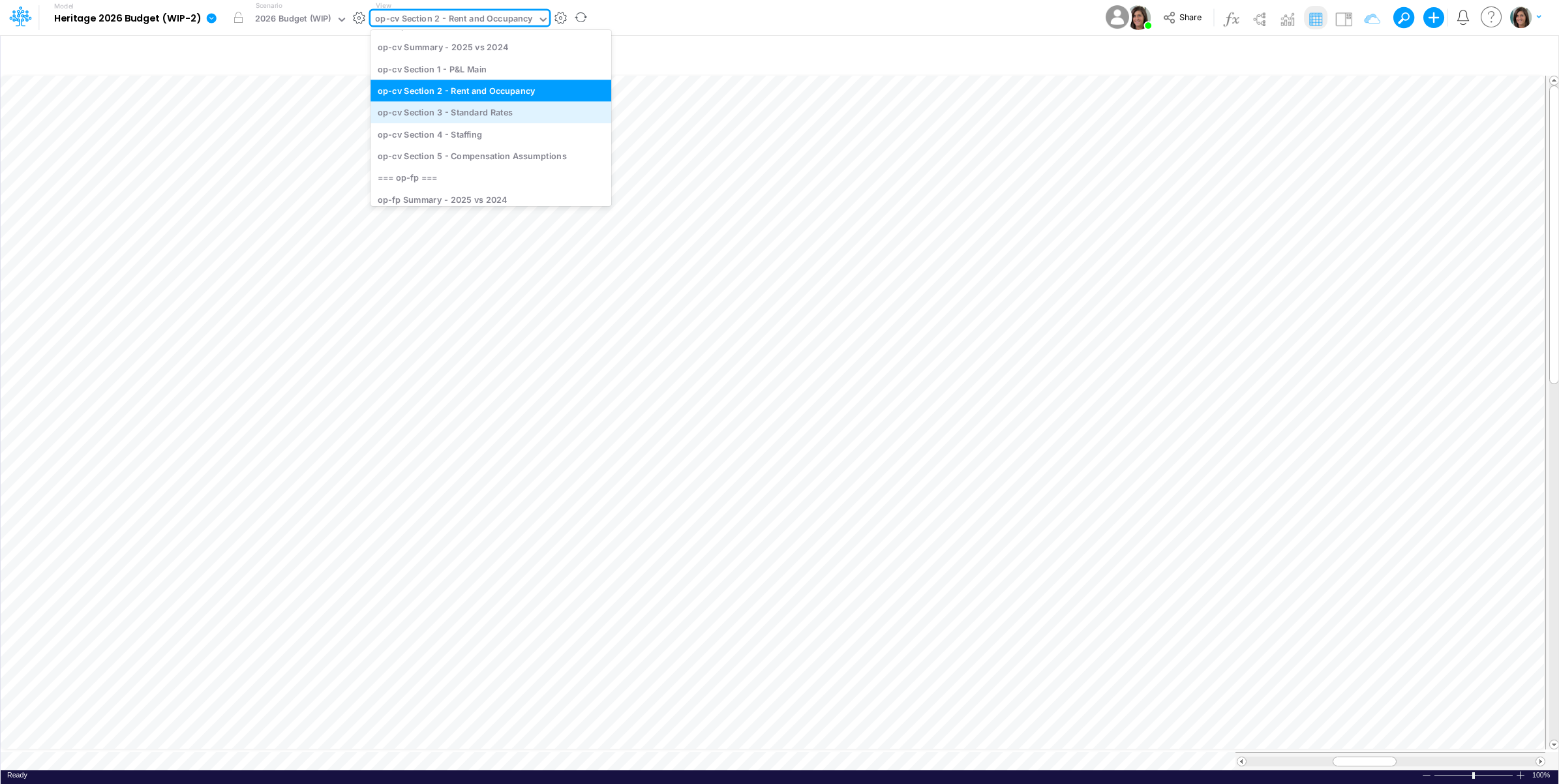
click at [479, 111] on div "op-cv Section 3 - Standard Rates" at bounding box center [491, 112] width 241 height 21
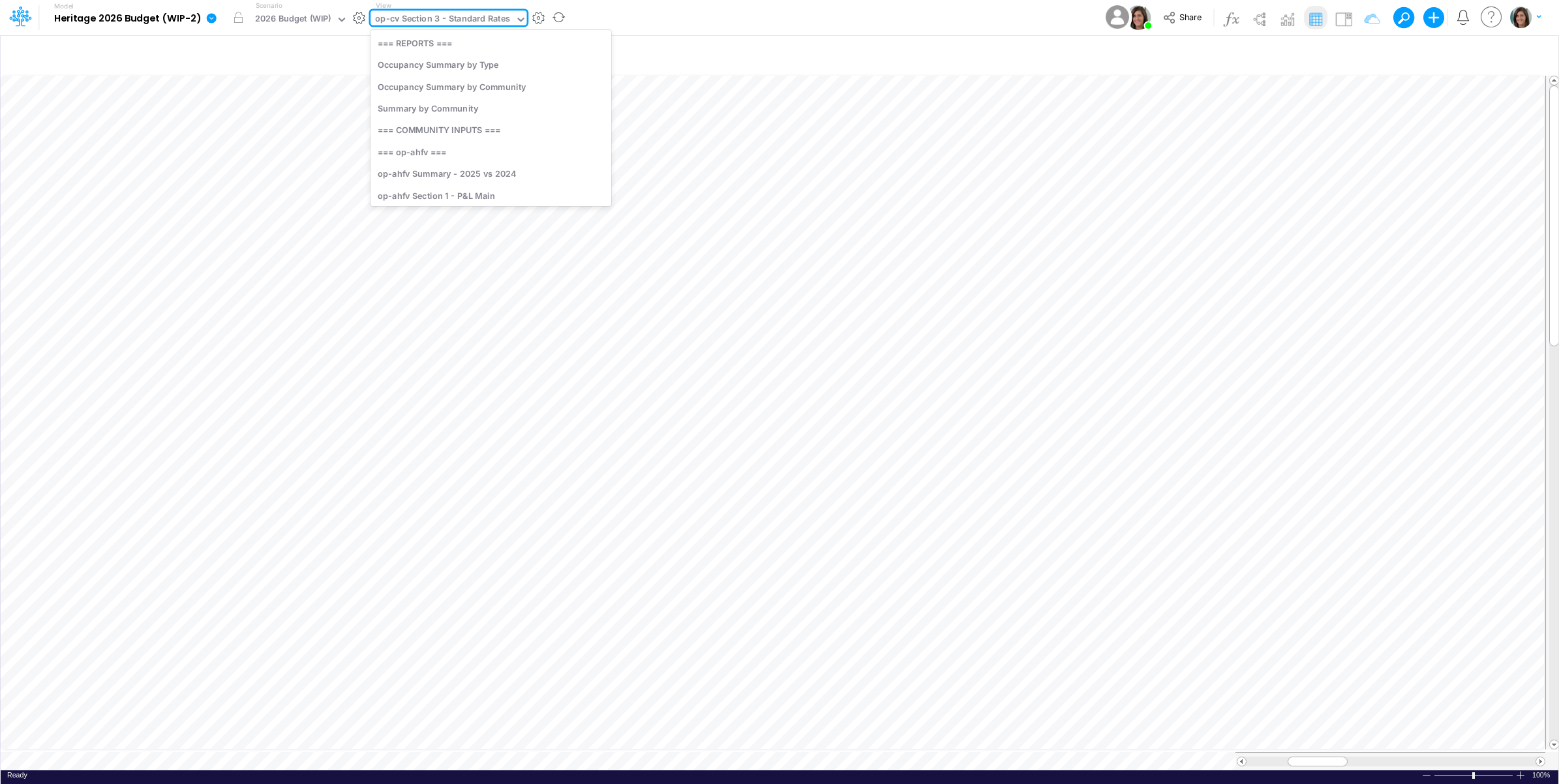
click at [487, 21] on div "op-cv Section 3 - Standard Rates" at bounding box center [442, 19] width 135 height 15
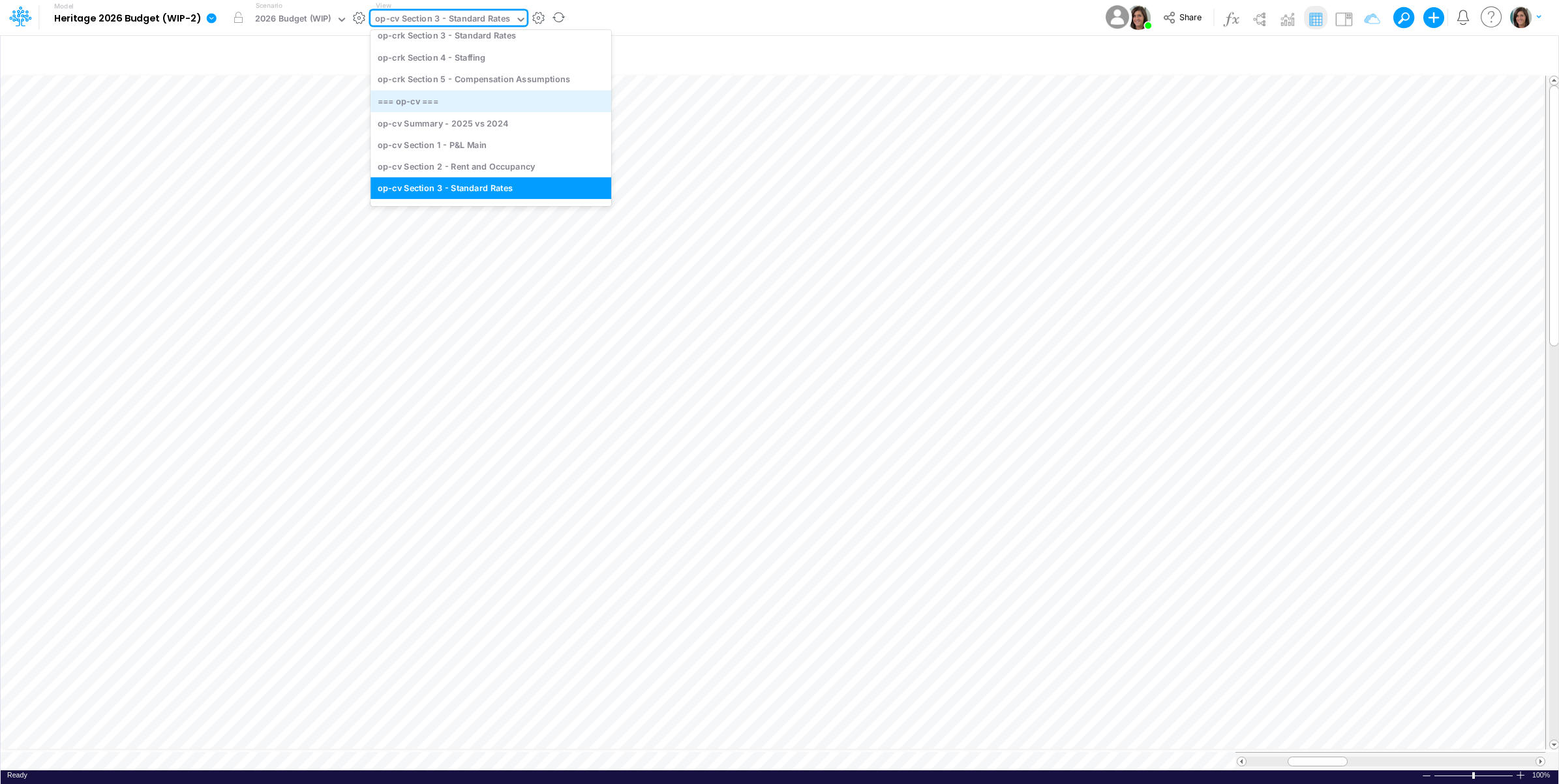
scroll to position [673, 0]
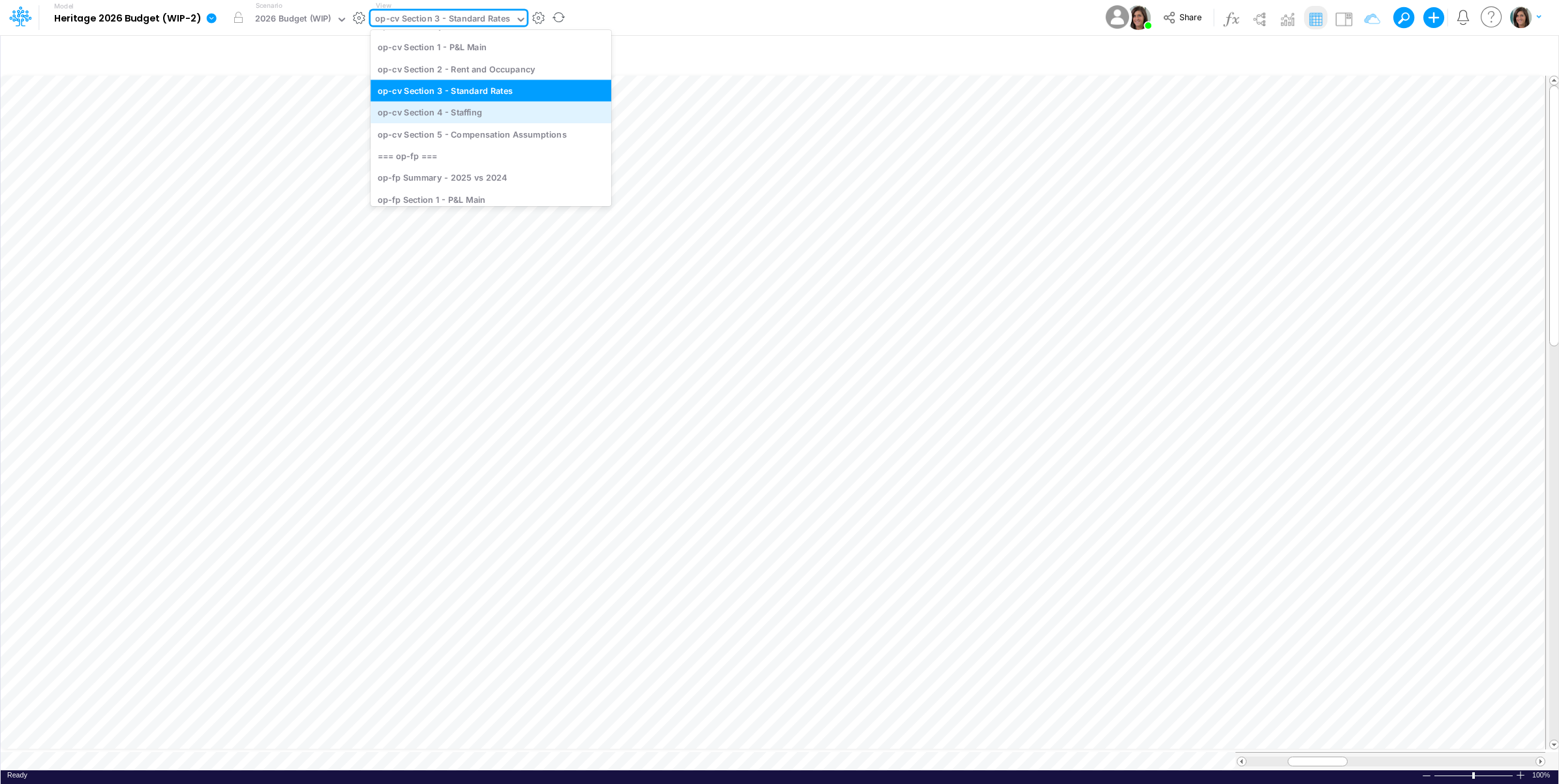
click at [484, 116] on div "op-cv Section 4 - Staffing" at bounding box center [491, 112] width 241 height 21
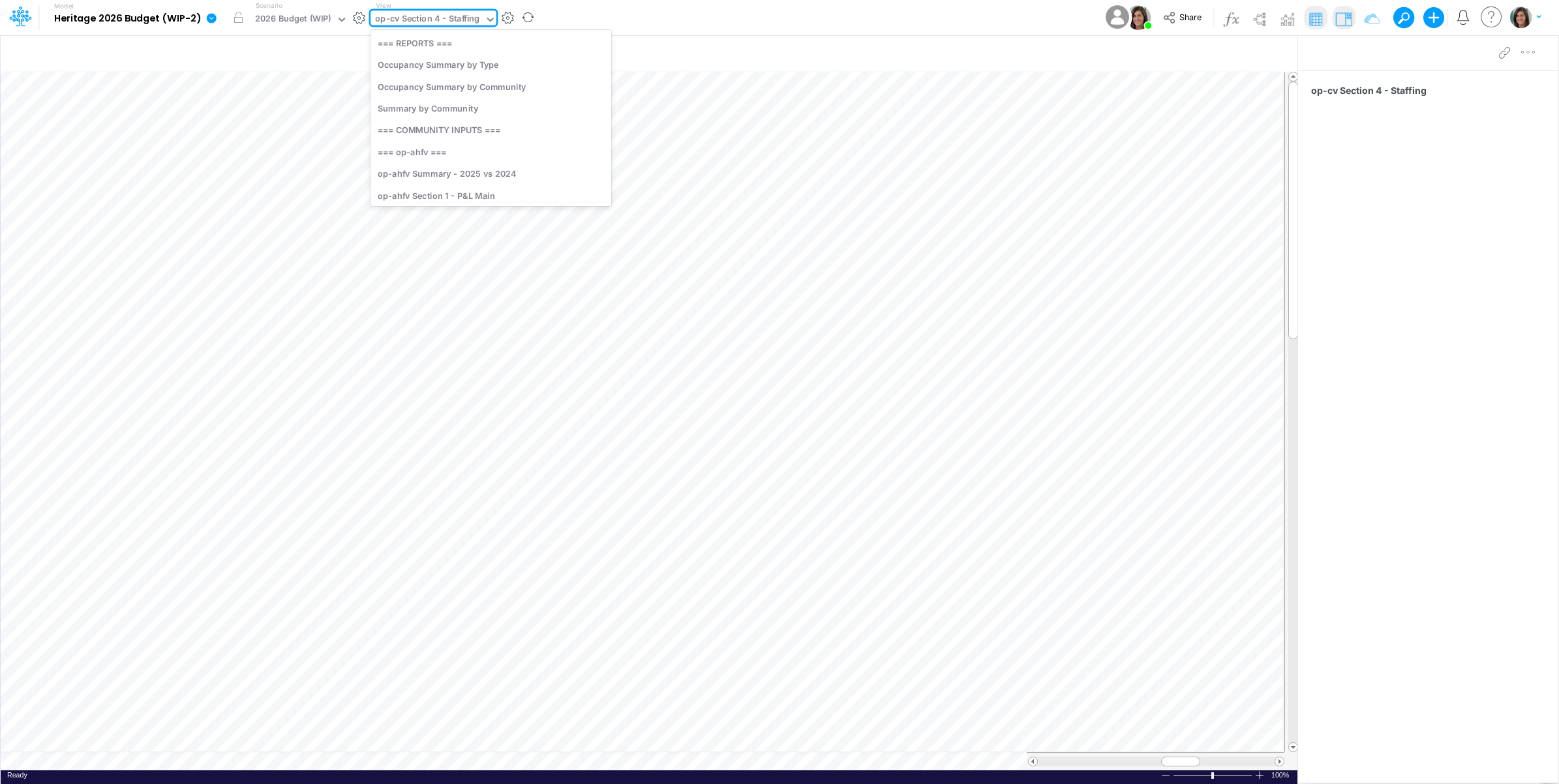
click at [461, 21] on div "op-cv Section 4 - Staffing" at bounding box center [427, 19] width 105 height 15
click at [456, 109] on div "op-cv Section 5 - Compensation Assumptions" at bounding box center [491, 111] width 241 height 21
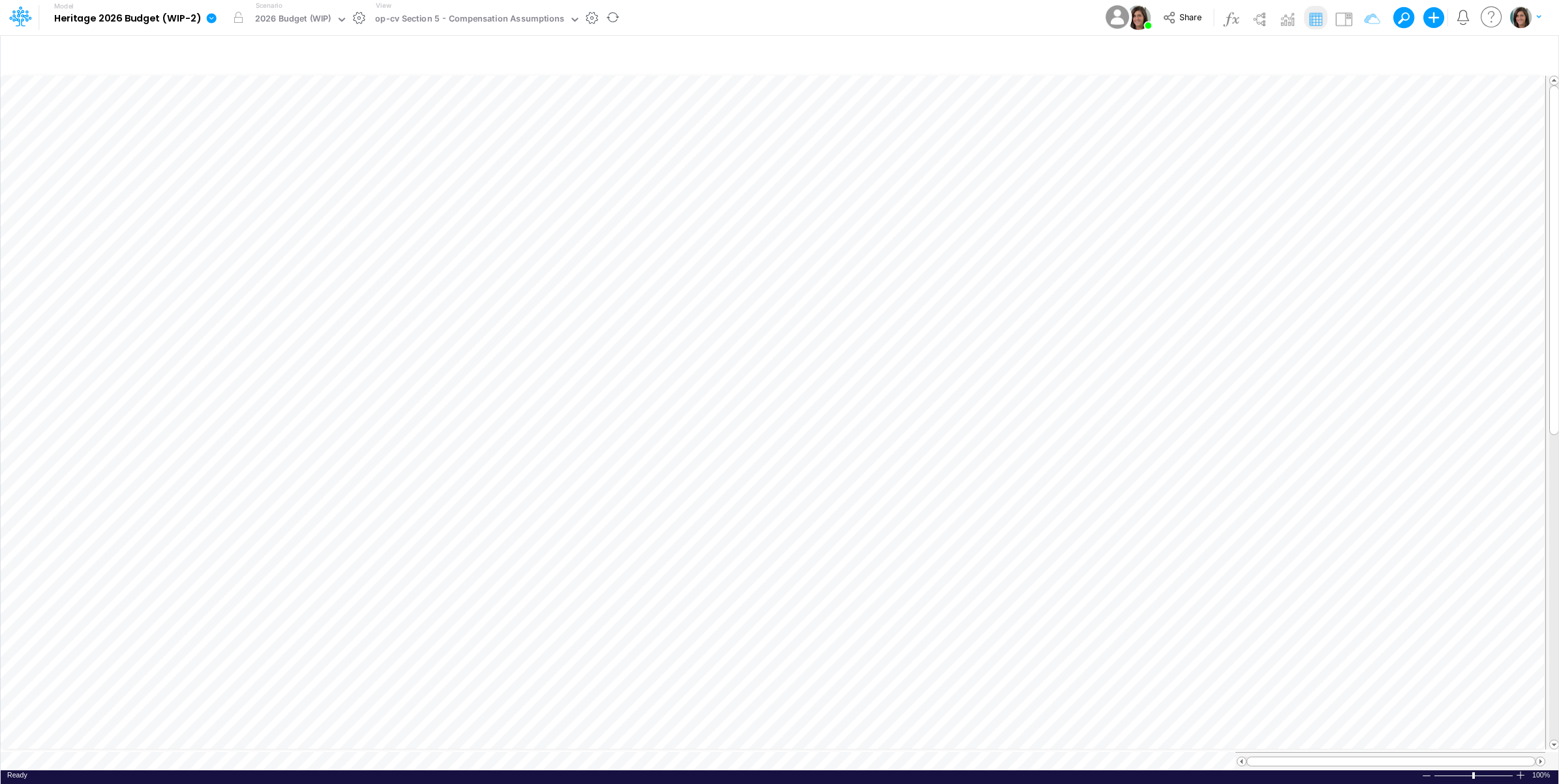
click at [696, 13] on div "Model Heritage 2026 Budget (WIP-2) Edit model settings Duplicate Import QuickBo…" at bounding box center [780, 17] width 1403 height 35
click at [1533, 54] on icon "button" at bounding box center [1533, 55] width 19 height 14
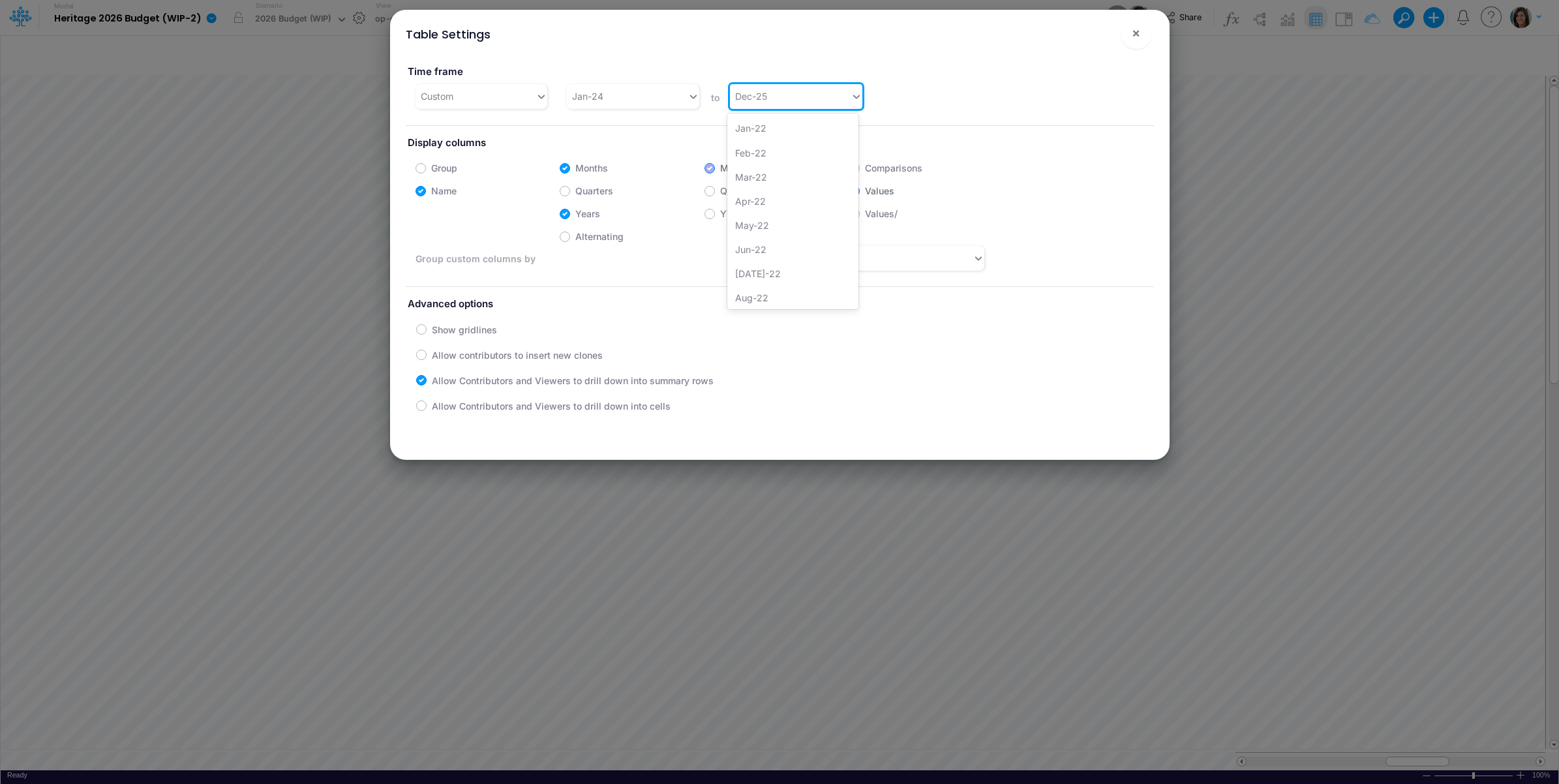
click at [784, 93] on div "Dec-25" at bounding box center [790, 96] width 121 height 21
click at [760, 294] on div "Dec-26" at bounding box center [792, 295] width 131 height 24
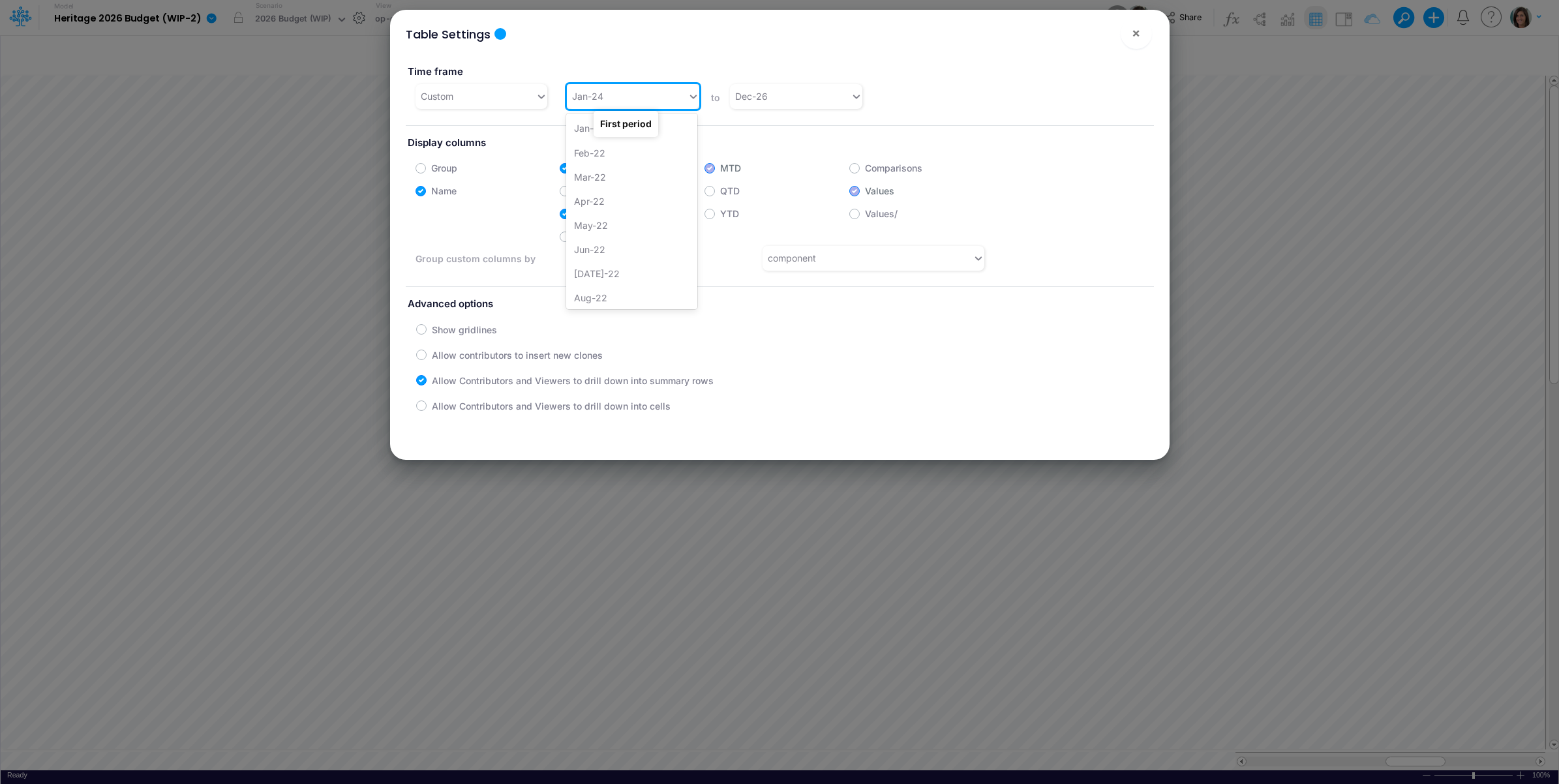
click at [634, 95] on div "Jan-24" at bounding box center [627, 96] width 121 height 21
click at [604, 257] on div "Jan-25" at bounding box center [631, 254] width 131 height 24
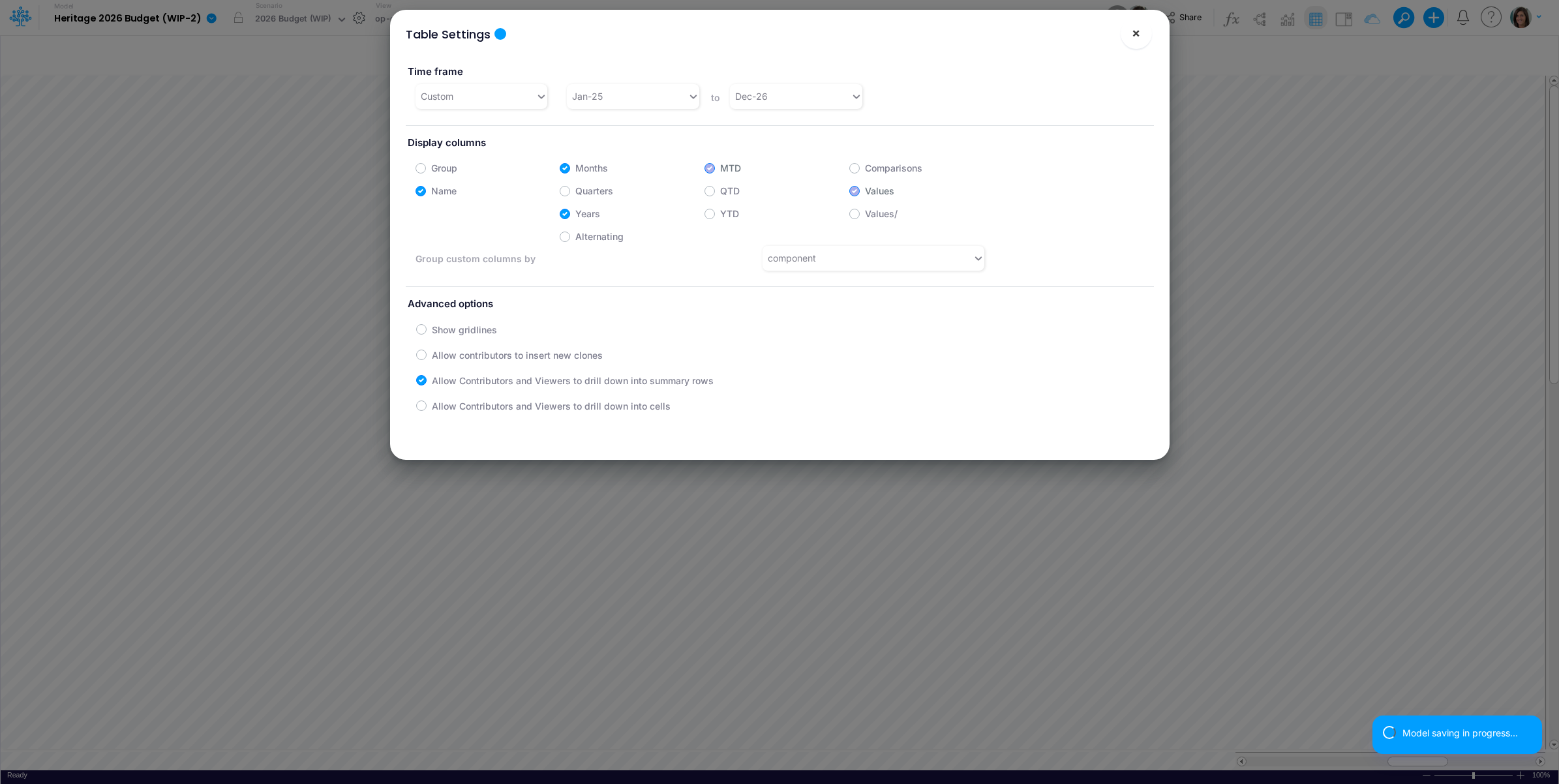
click at [1130, 34] on button "×" at bounding box center [1136, 33] width 31 height 31
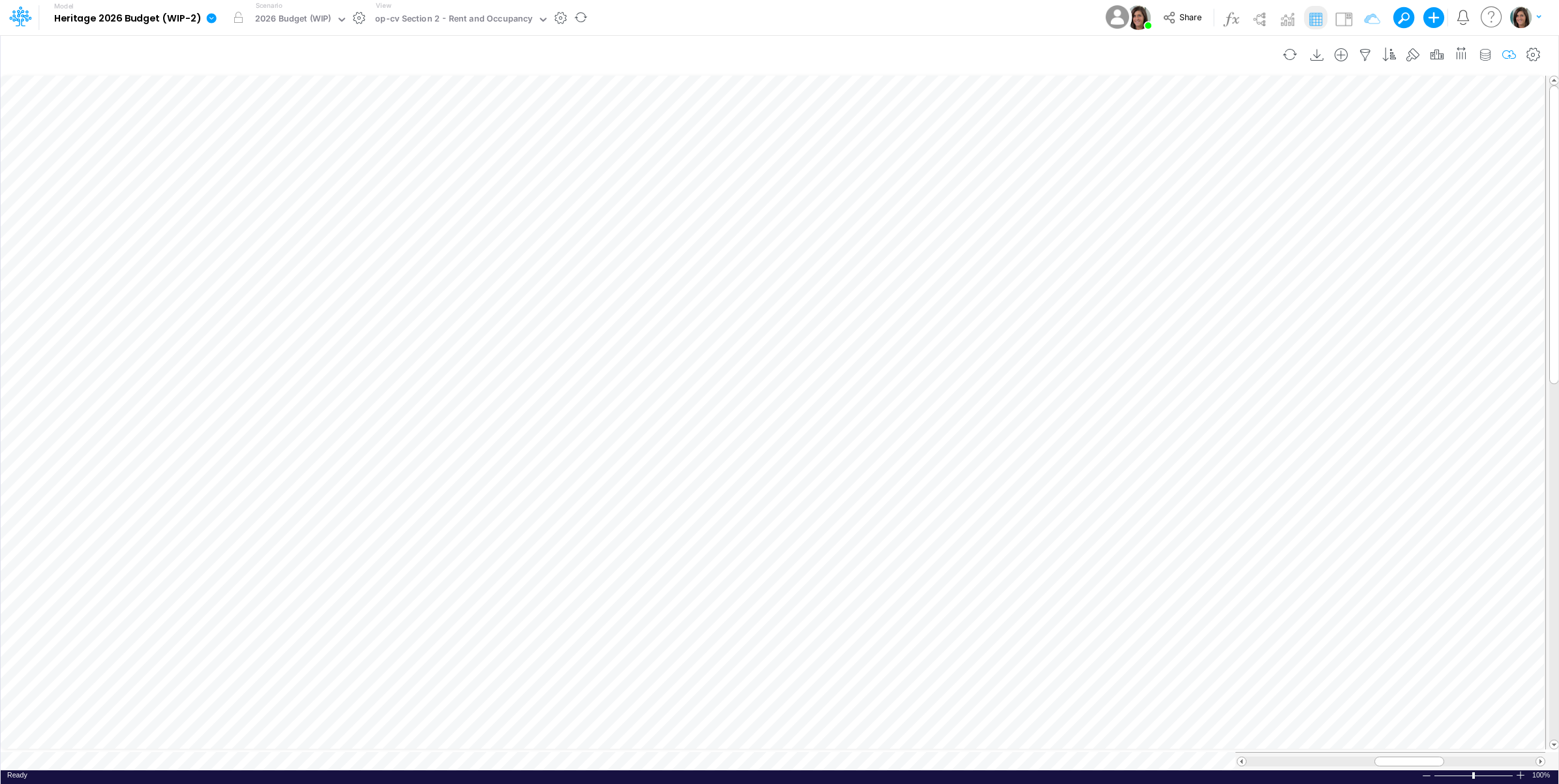
click at [1508, 52] on icon "button" at bounding box center [1509, 55] width 19 height 14
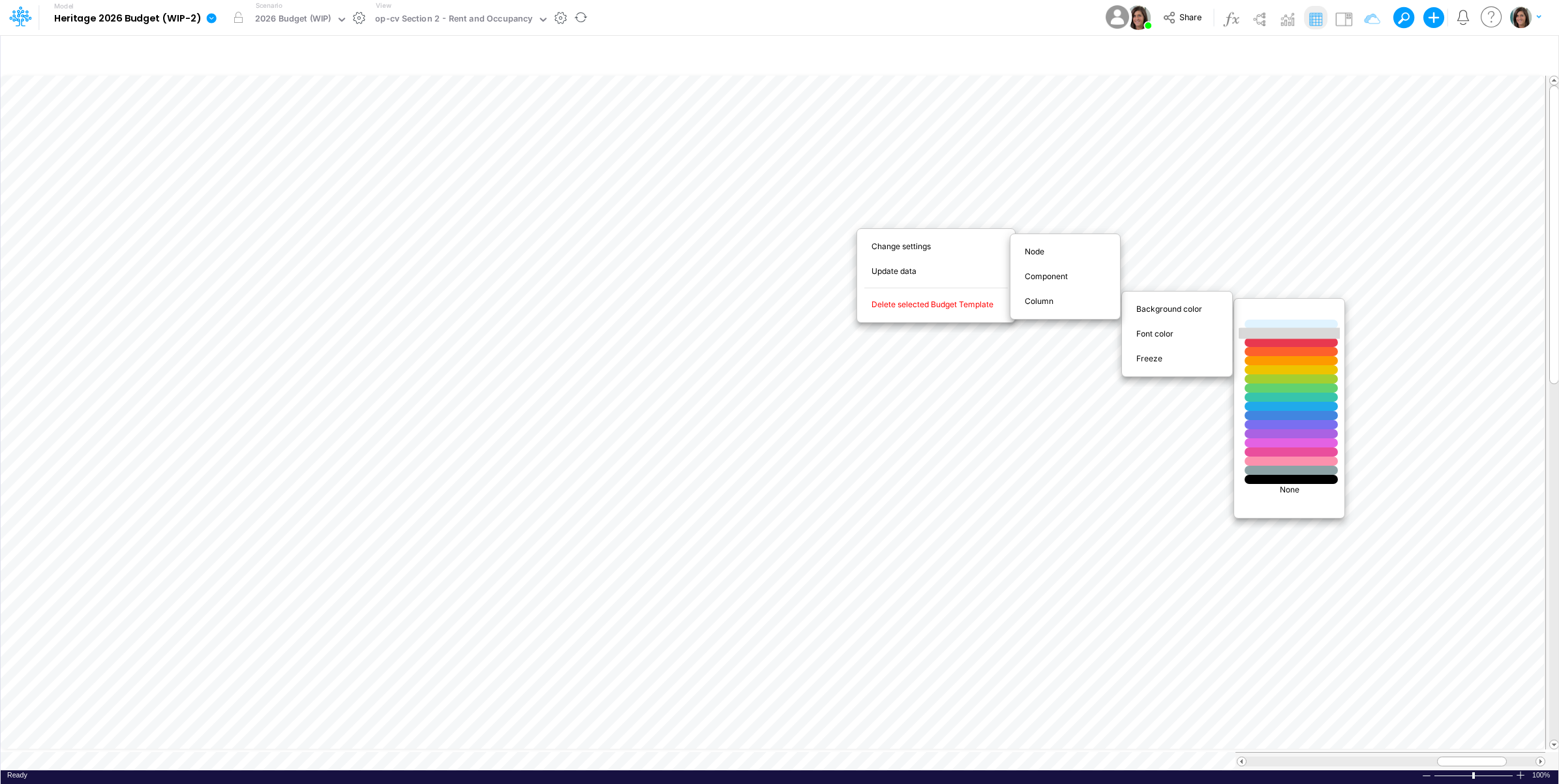
click at [1292, 333] on div at bounding box center [1291, 333] width 111 height 11
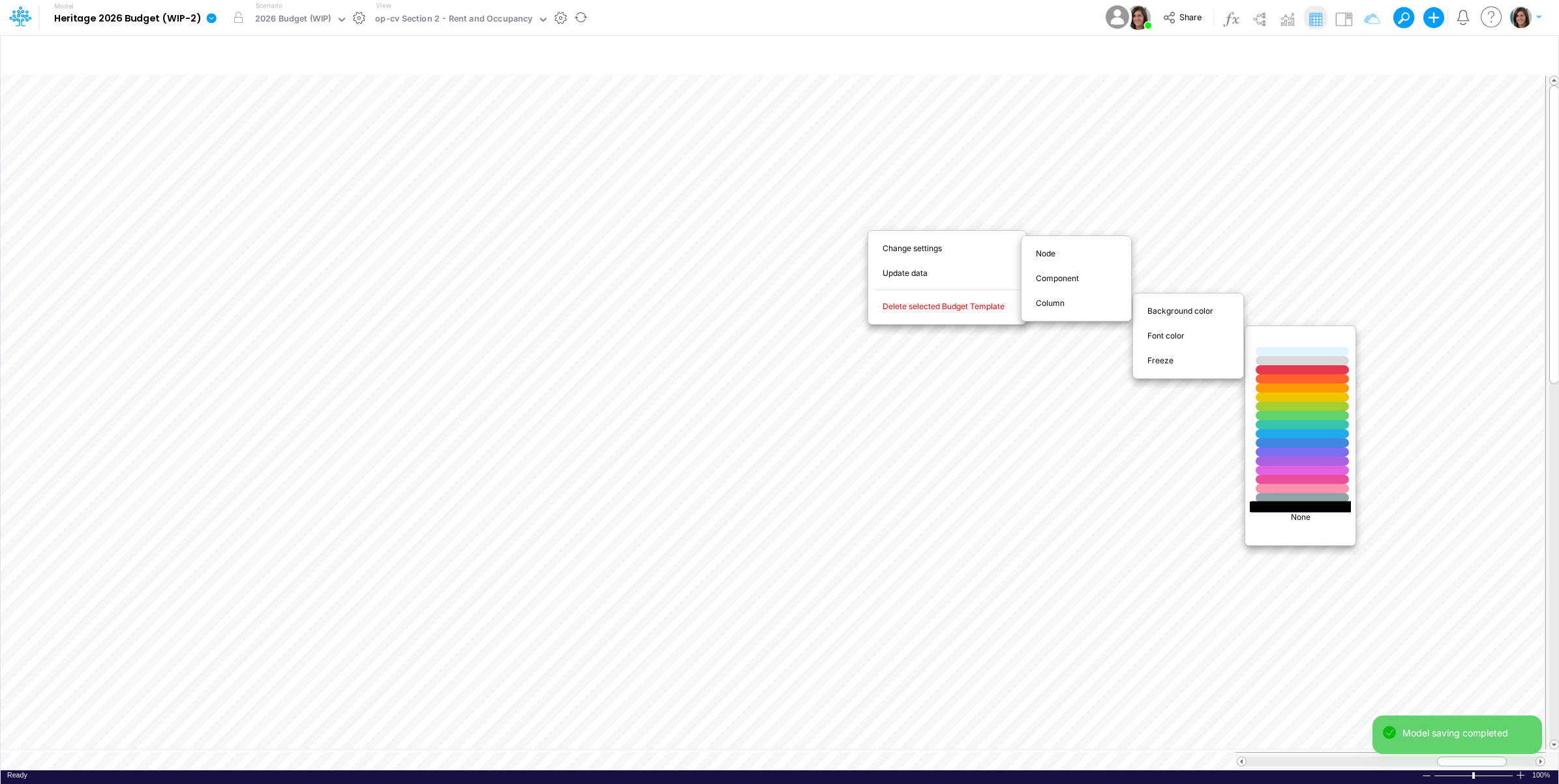
click at [1269, 505] on div at bounding box center [1301, 505] width 111 height 11
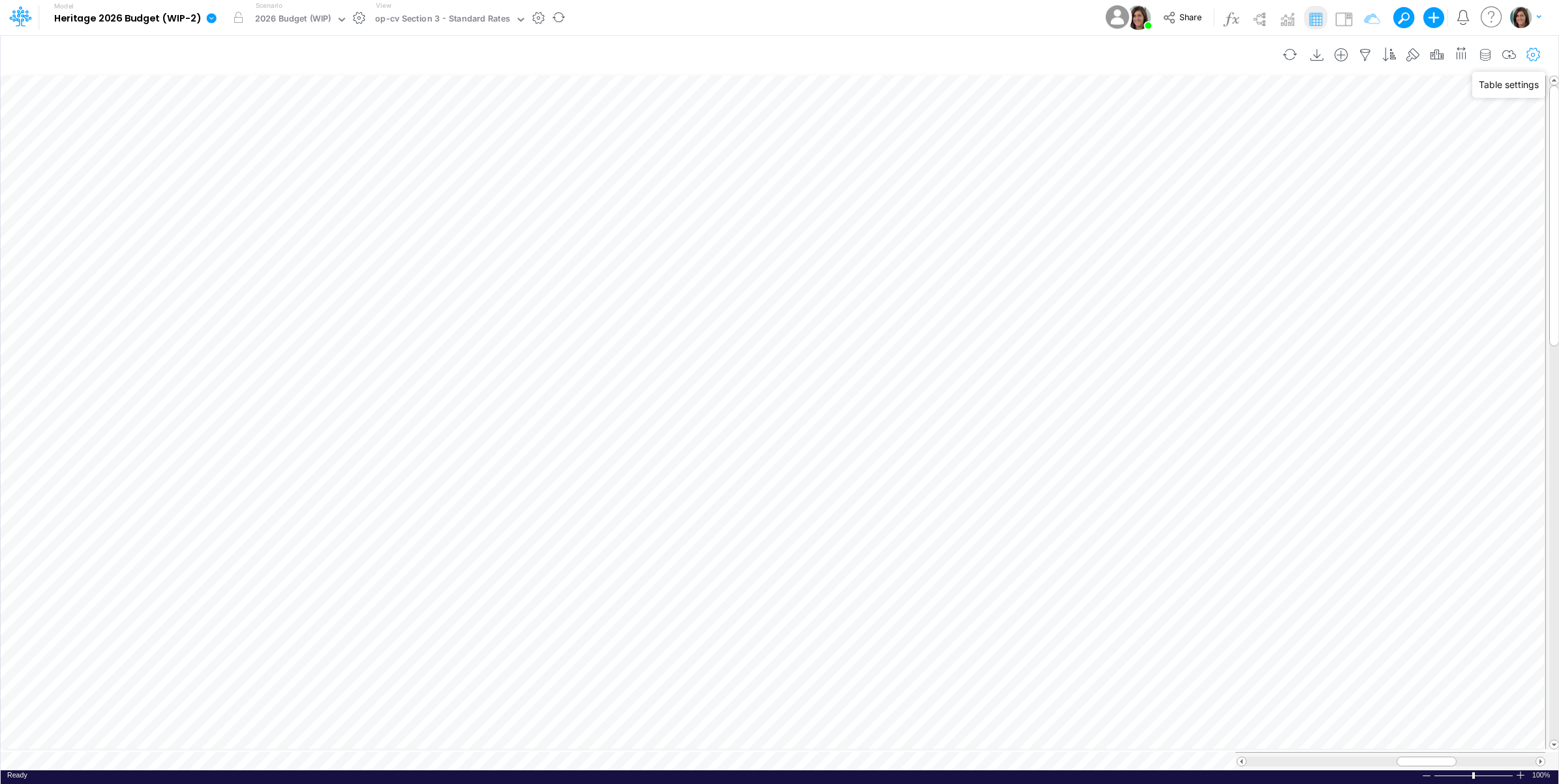
click at [1534, 51] on icon "button" at bounding box center [1533, 55] width 19 height 14
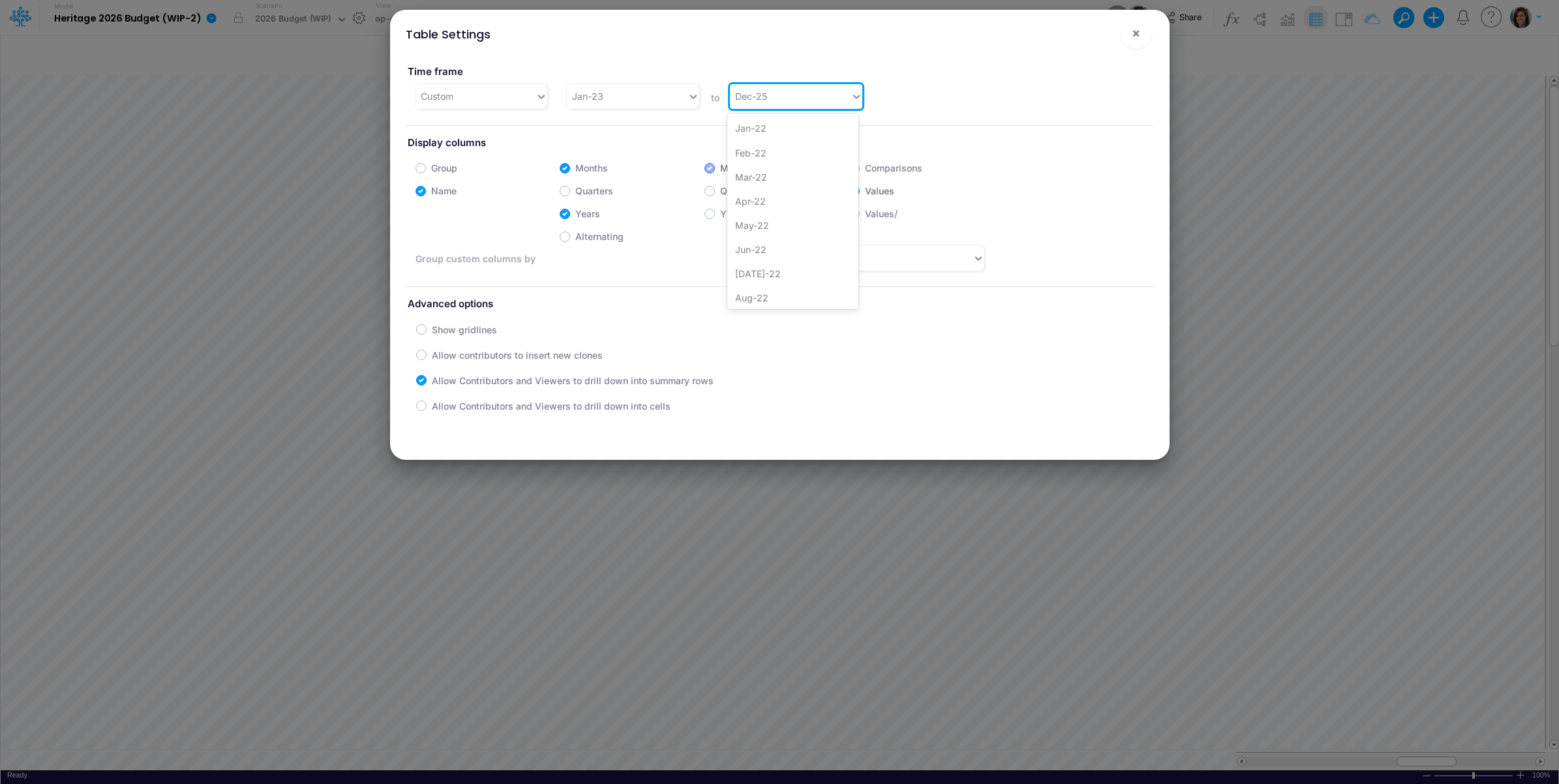
click at [782, 98] on div "Dec-25" at bounding box center [790, 96] width 121 height 21
click at [760, 296] on div "Dec-26" at bounding box center [792, 295] width 131 height 24
click at [637, 99] on div "Jan-23" at bounding box center [627, 96] width 121 height 21
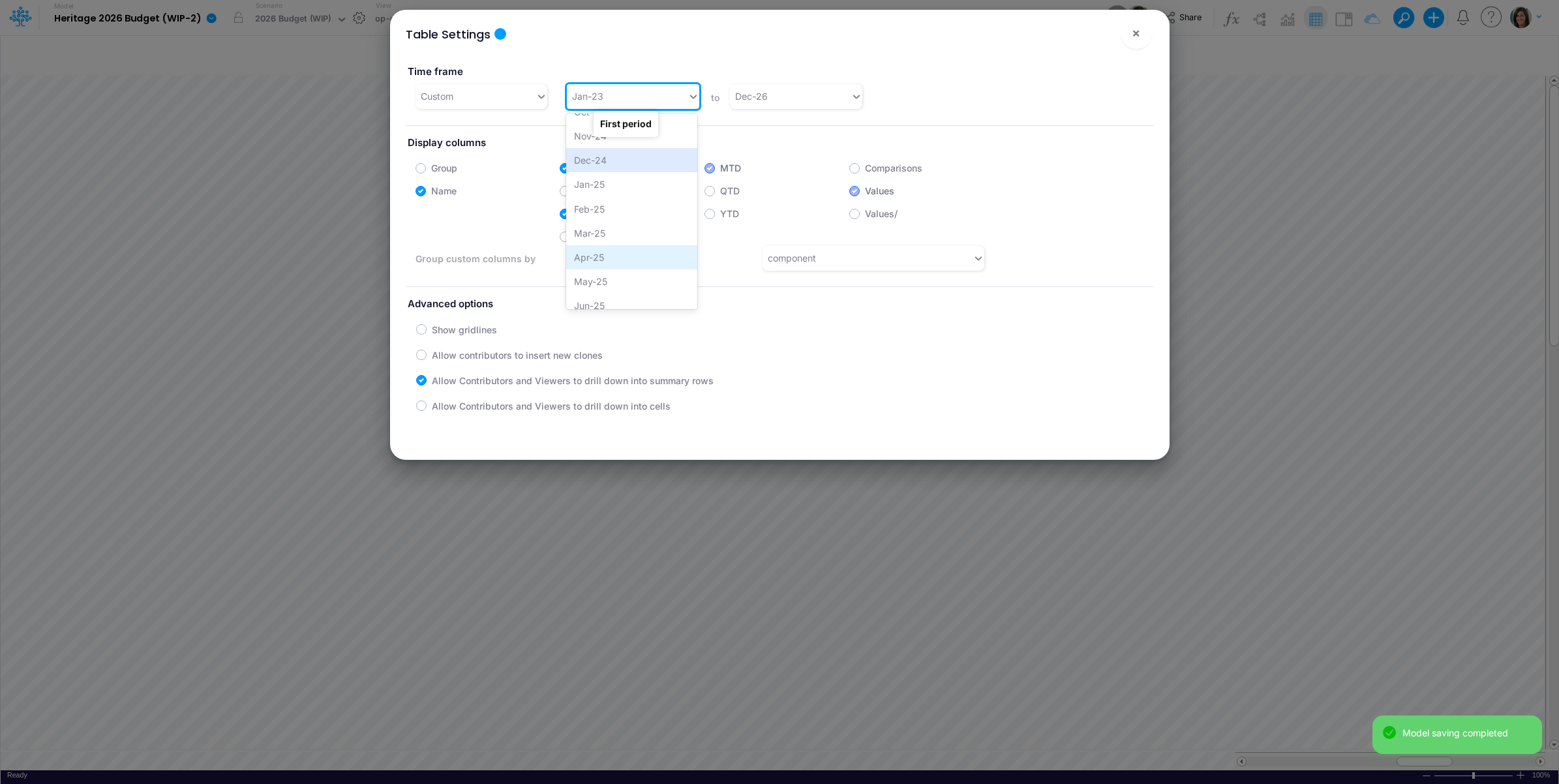
scroll to position [781, 0]
click at [608, 211] on div "Jan-25" at bounding box center [631, 218] width 131 height 24
click at [1135, 37] on span "×" at bounding box center [1136, 33] width 9 height 15
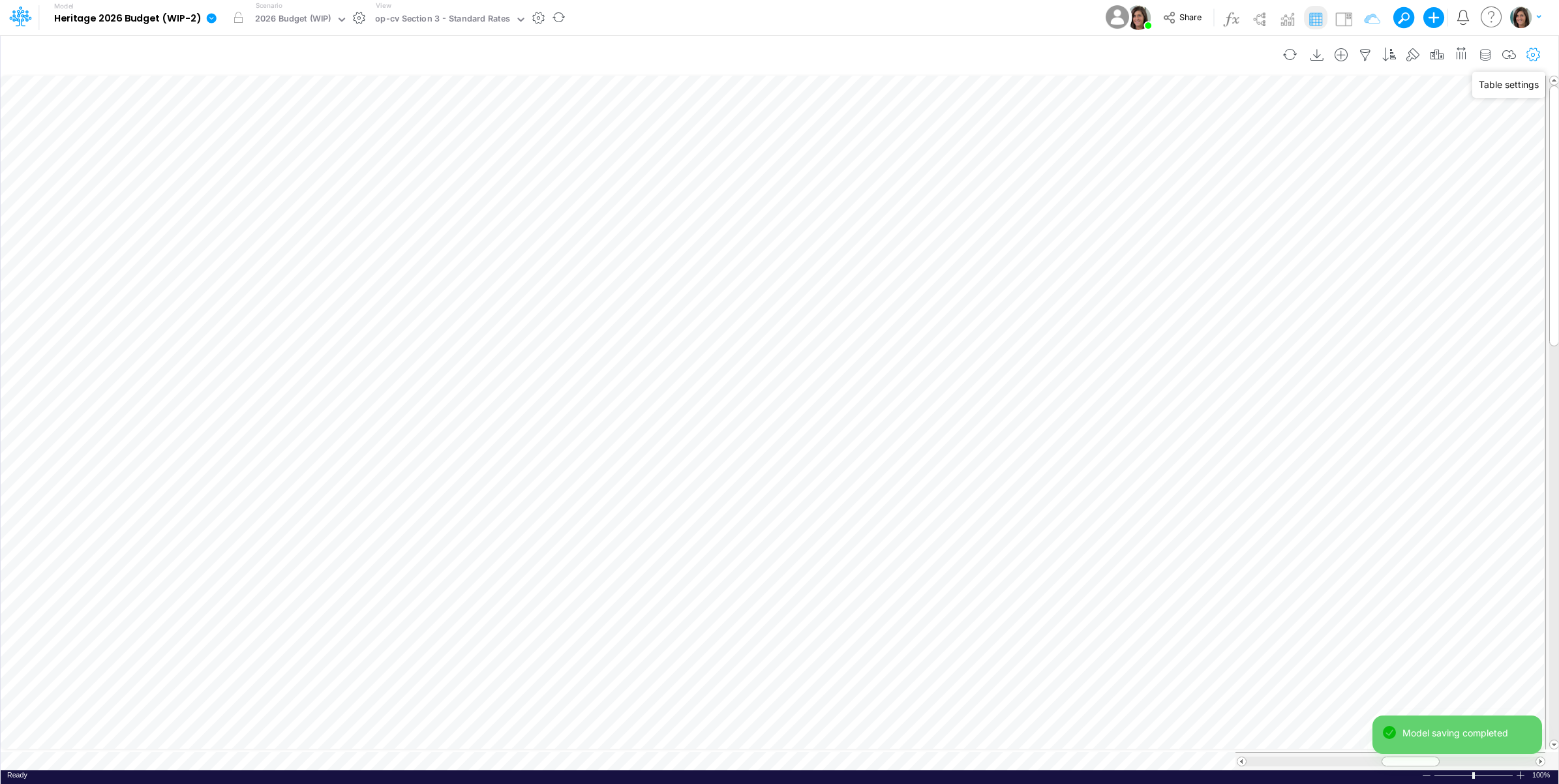
click at [1534, 53] on icon "button" at bounding box center [1533, 55] width 19 height 14
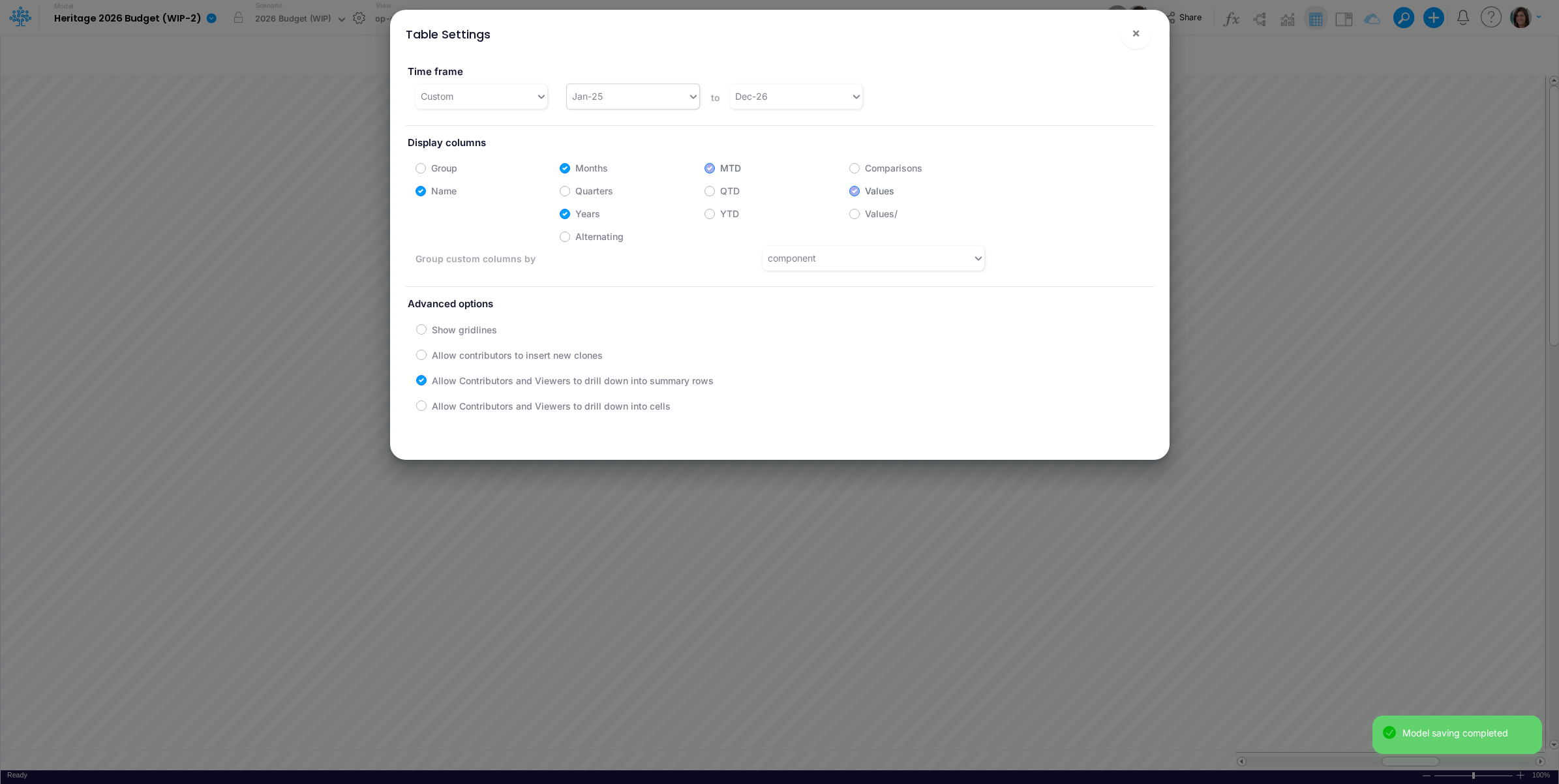
click at [637, 102] on div "Jan-25" at bounding box center [627, 96] width 121 height 21
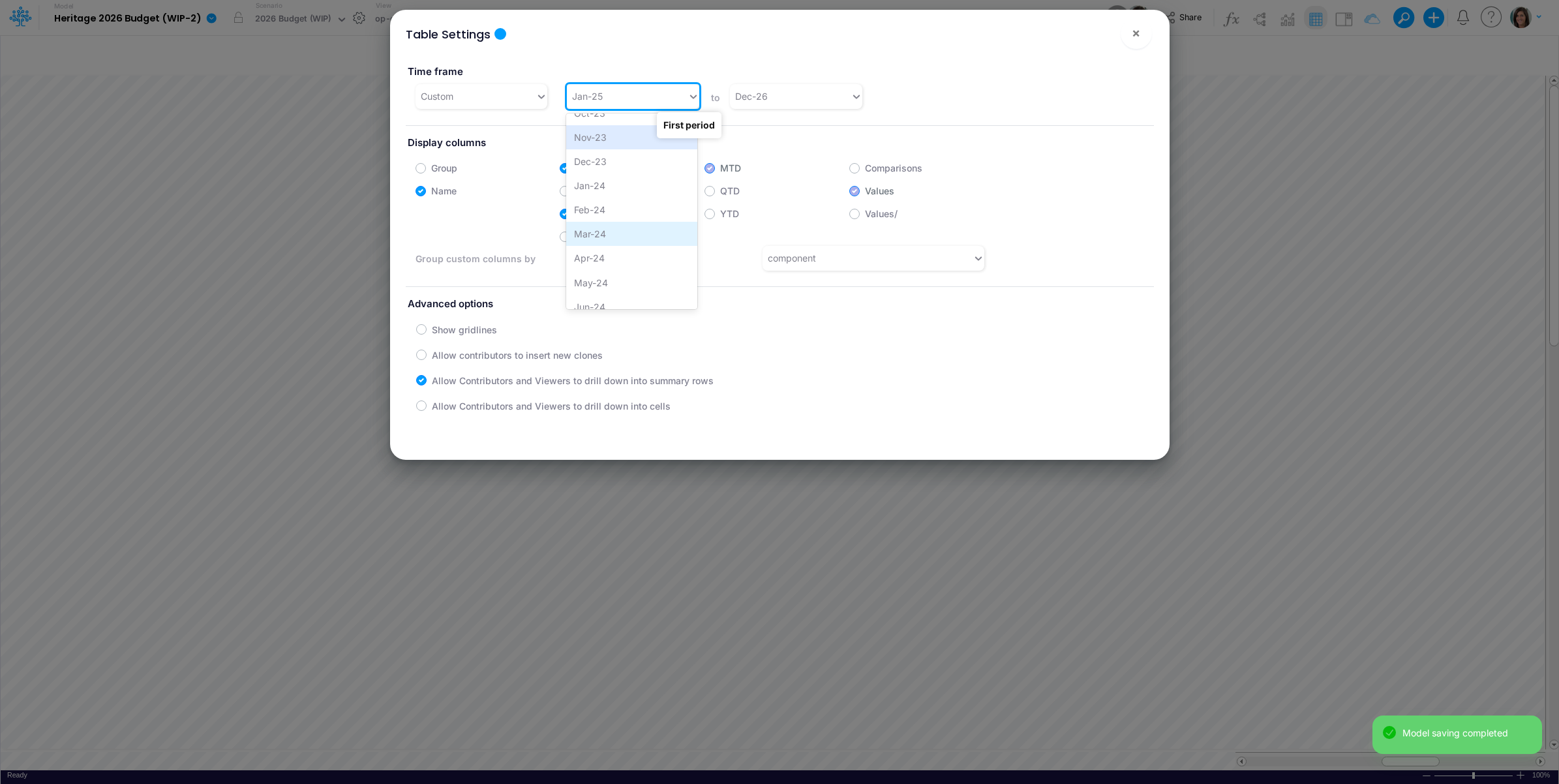
scroll to position [493, 0]
click at [602, 217] on div "Jan-24" at bounding box center [631, 216] width 131 height 24
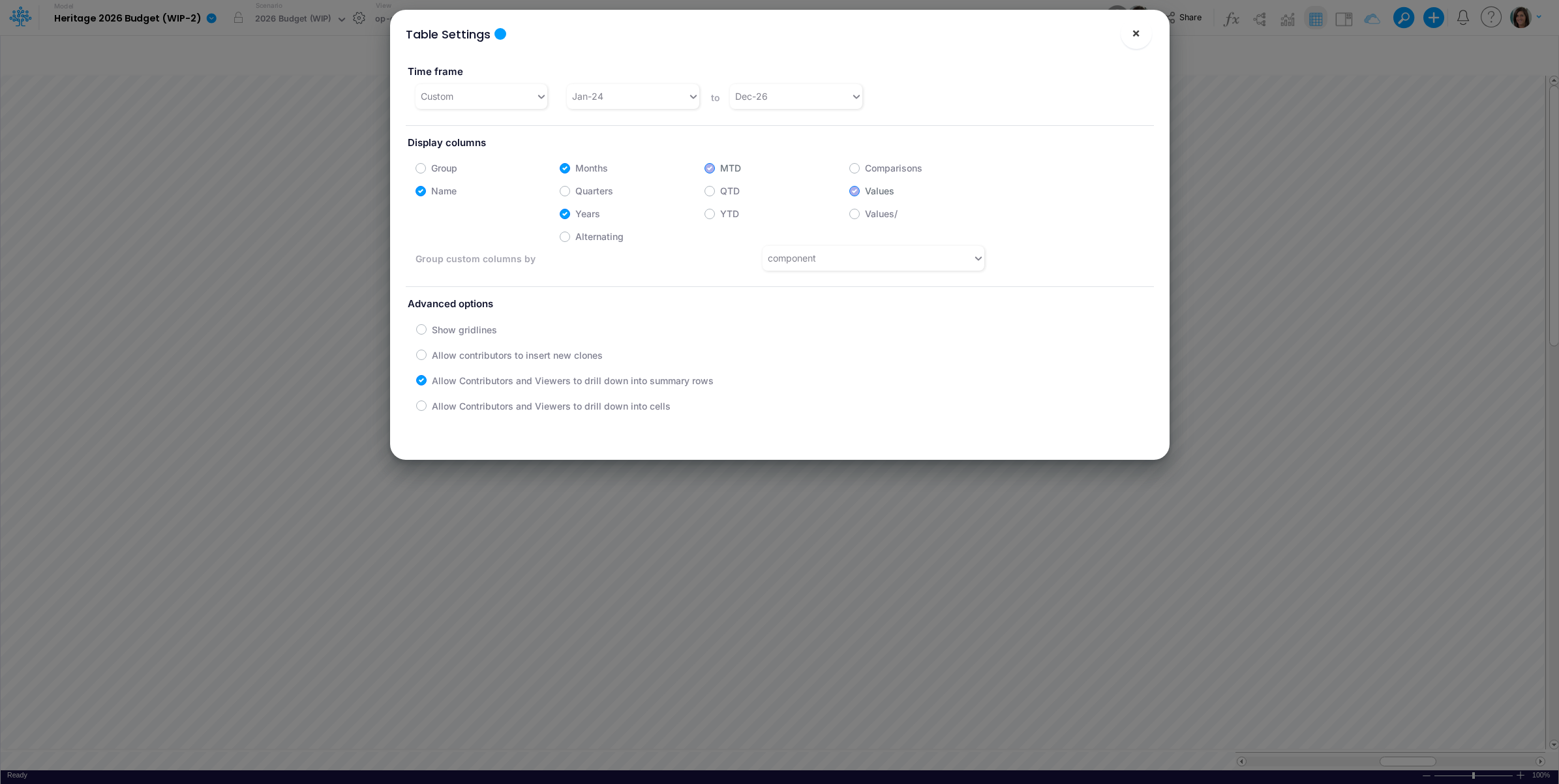
click at [1136, 35] on span "×" at bounding box center [1136, 33] width 9 height 15
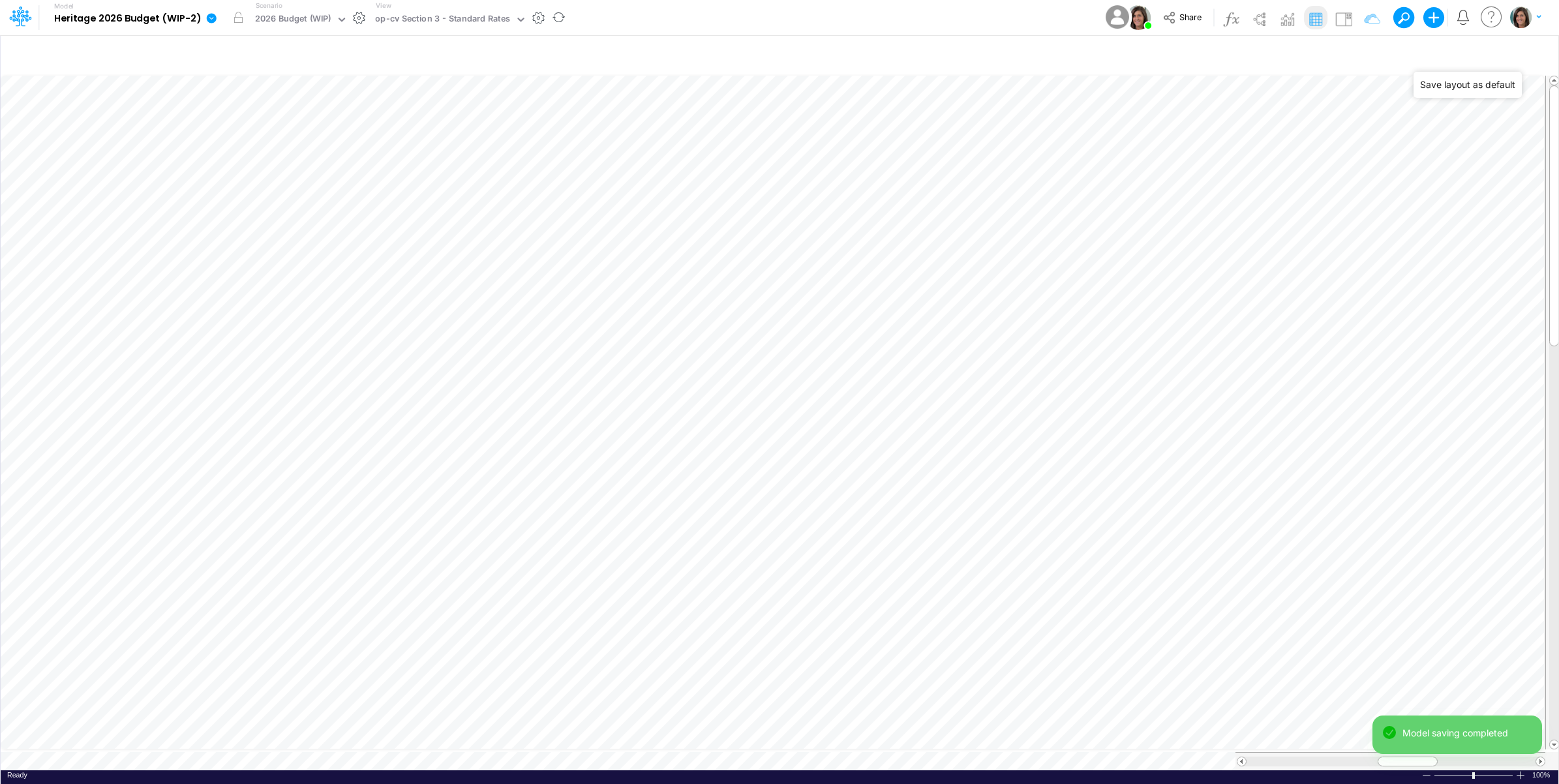
drag, startPoint x: 1504, startPoint y: 52, endPoint x: 1440, endPoint y: 80, distance: 69.9
click at [1504, 53] on icon "button" at bounding box center [1509, 55] width 19 height 14
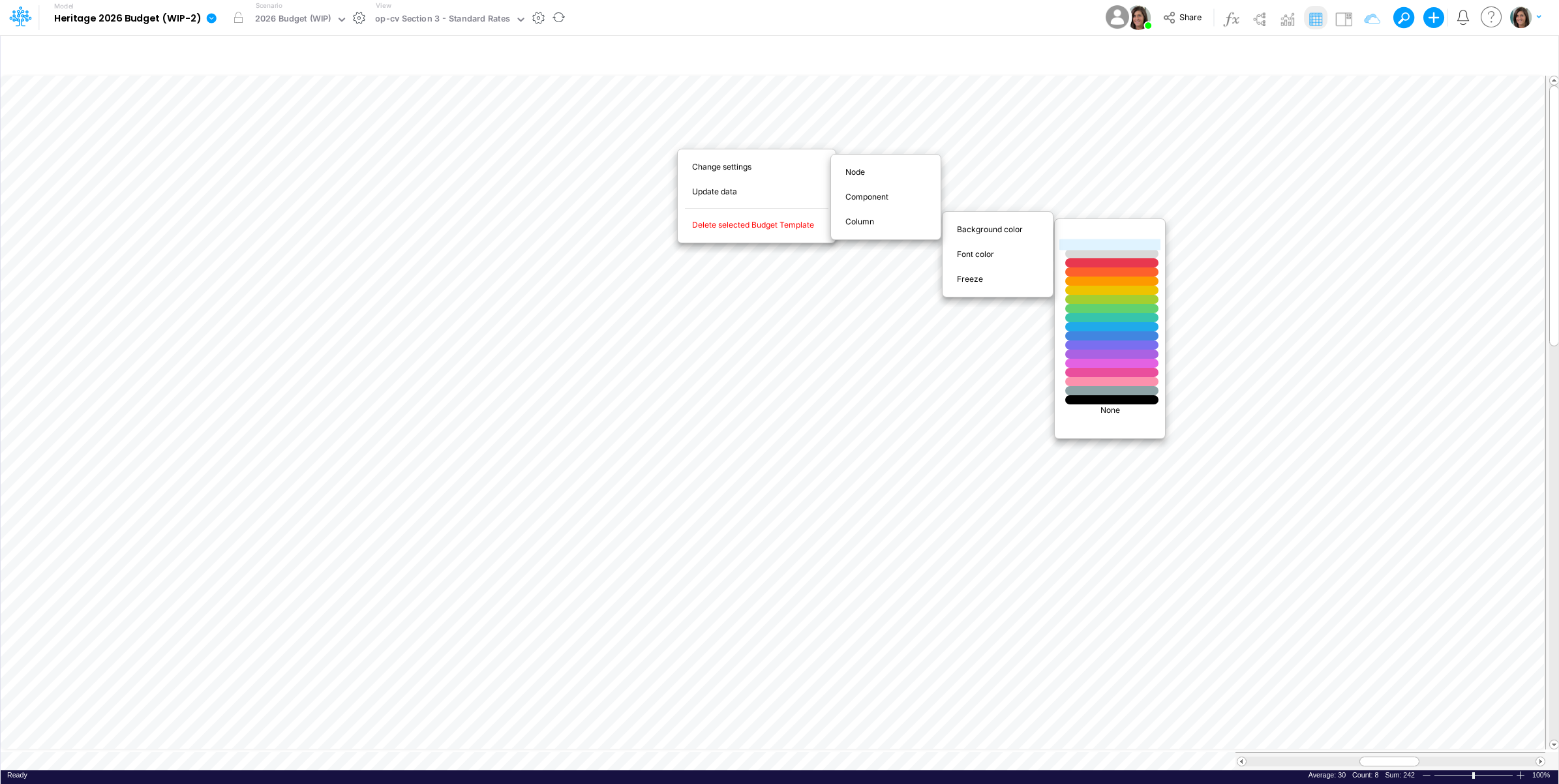
click at [1094, 243] on div at bounding box center [1111, 244] width 111 height 11
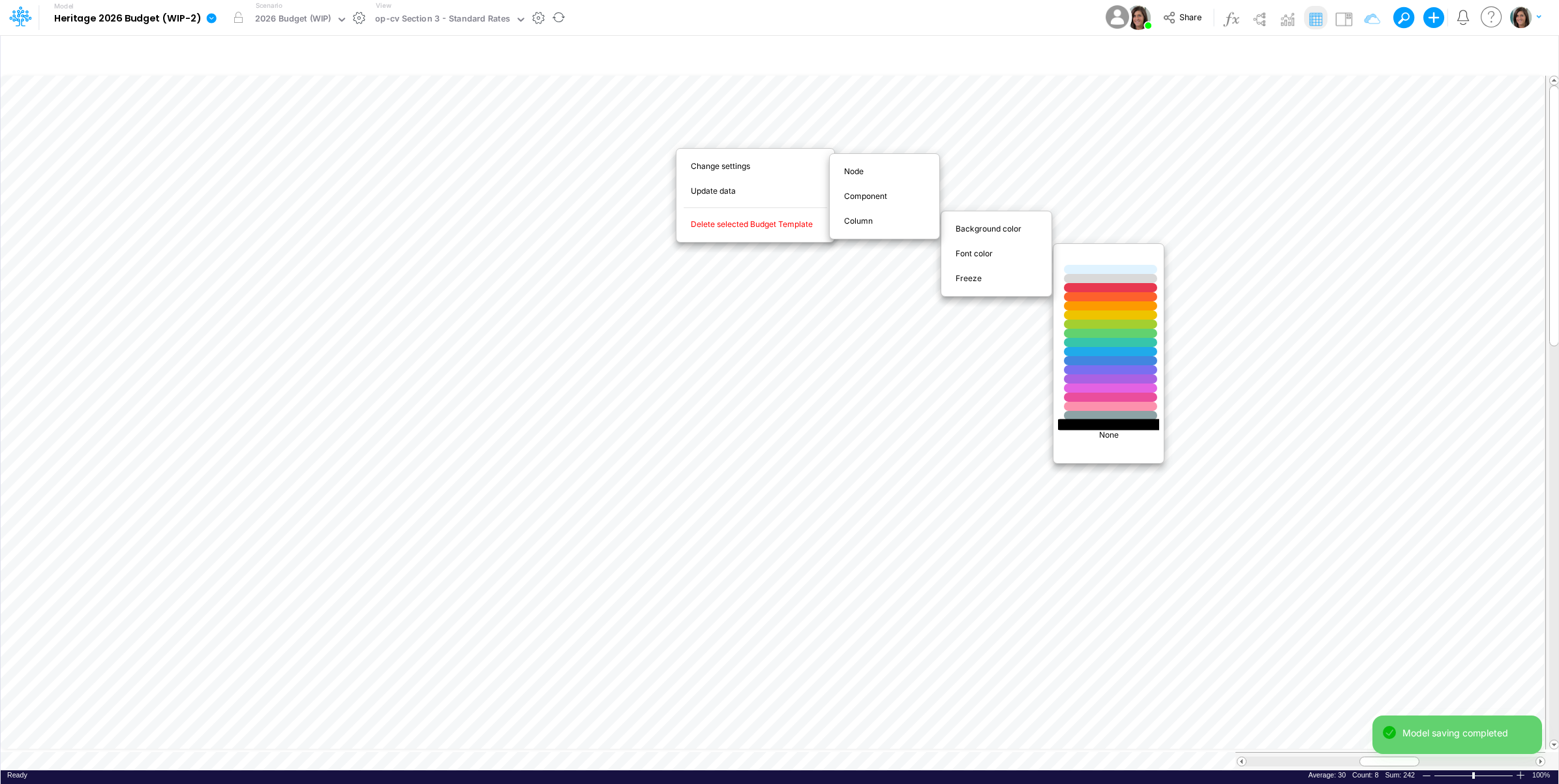
click at [1094, 422] on div at bounding box center [1110, 423] width 111 height 11
